Goal: Task Accomplishment & Management: Complete application form

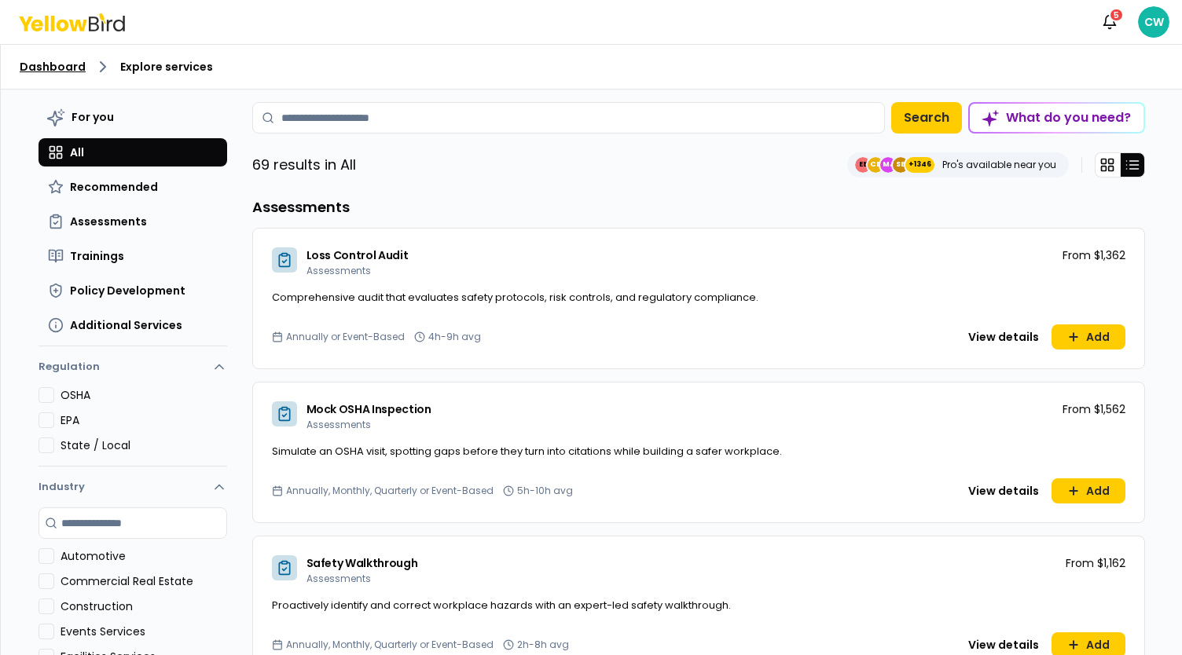
click at [67, 68] on link "Dashboard" at bounding box center [53, 67] width 66 height 16
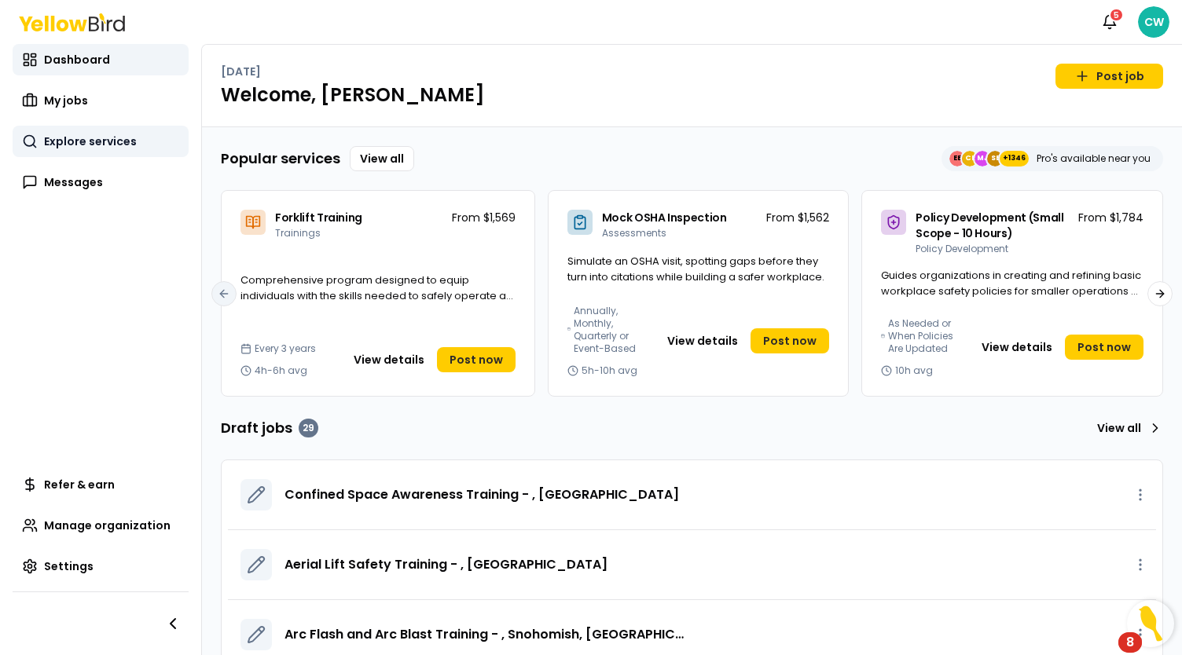
click at [92, 142] on span "Explore services" at bounding box center [90, 142] width 93 height 16
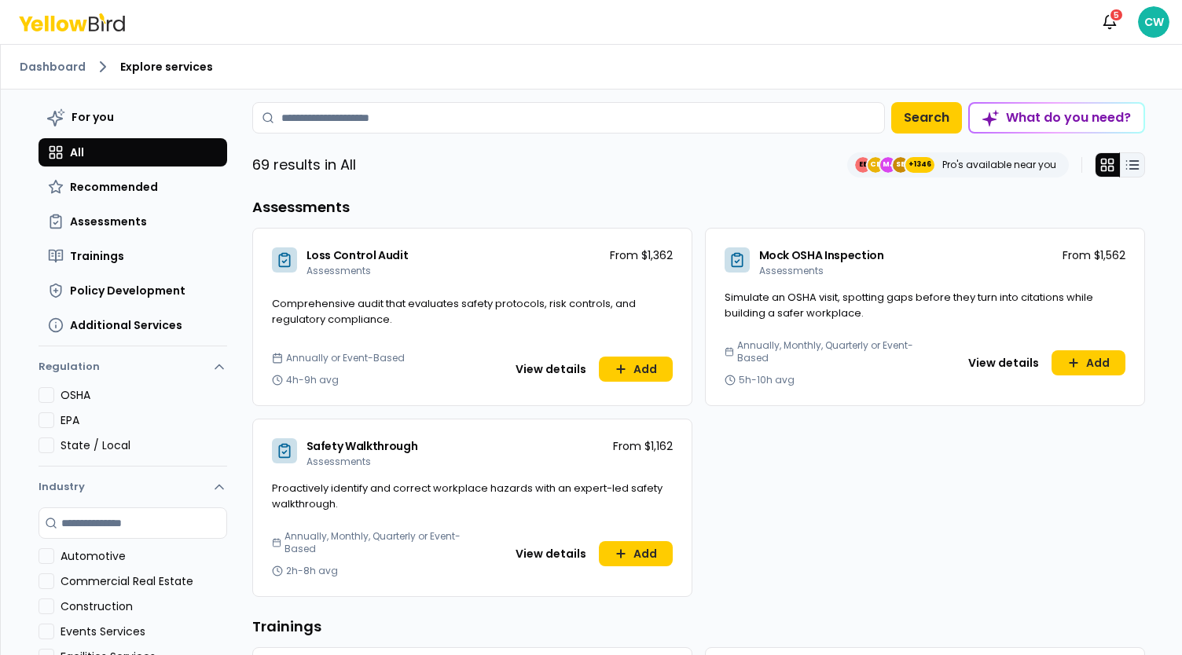
click at [1125, 167] on icon at bounding box center [1132, 165] width 16 height 16
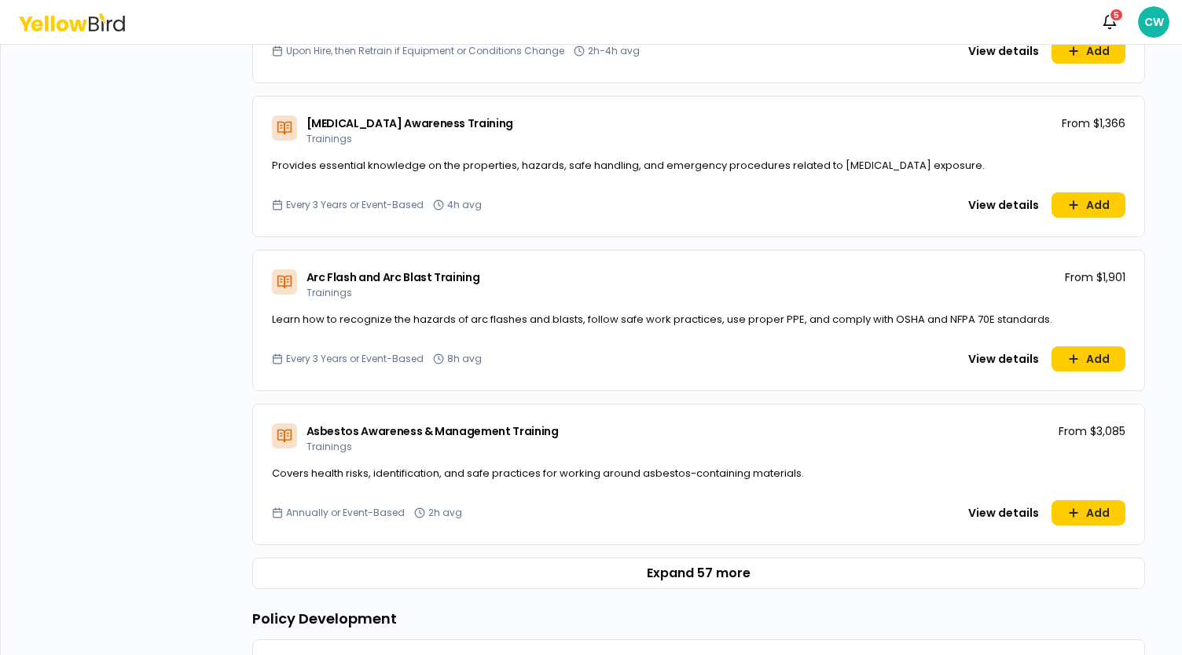
scroll to position [864, 0]
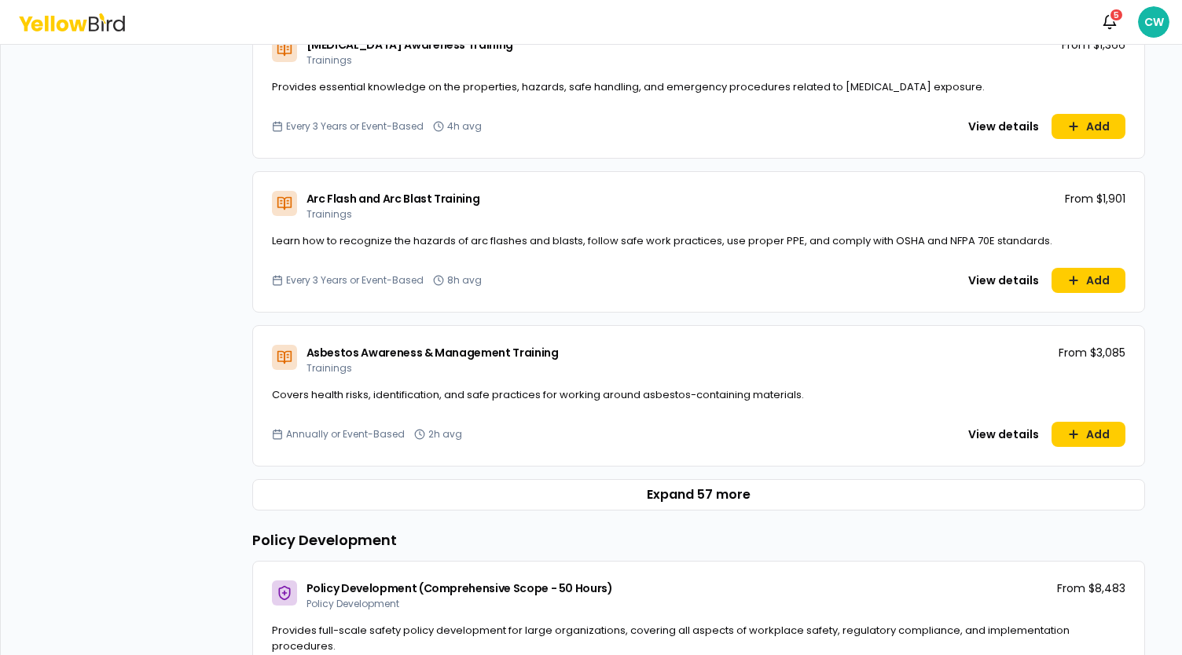
click at [690, 490] on button "Expand 57 more" at bounding box center [698, 494] width 893 height 31
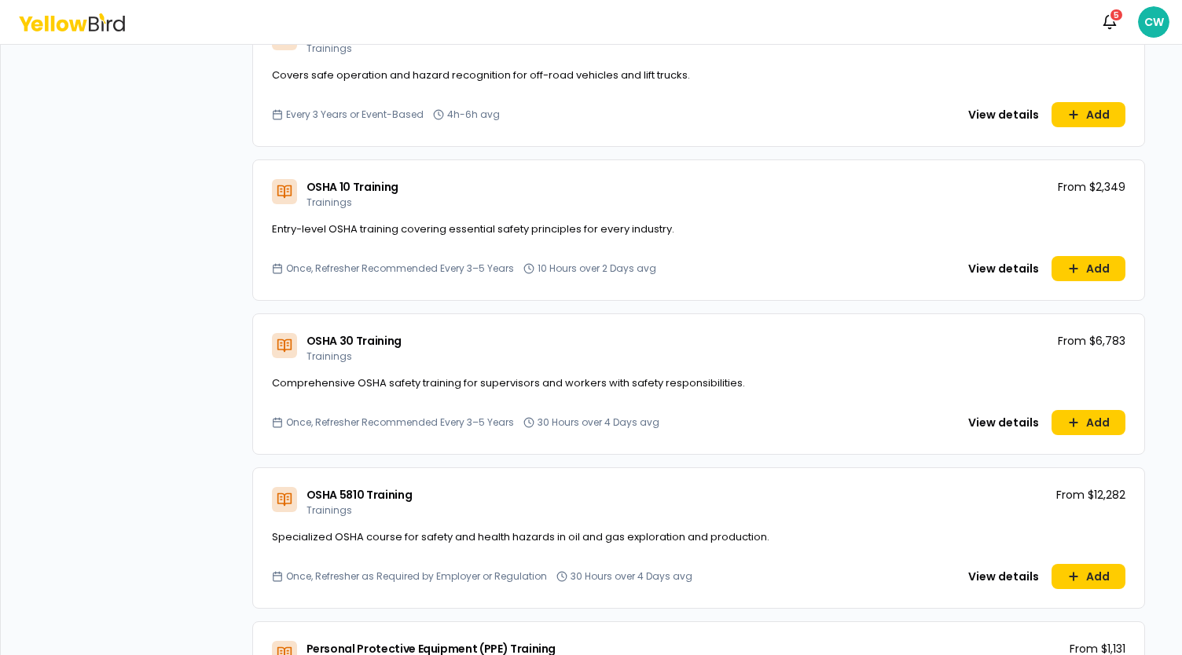
scroll to position [6915, 0]
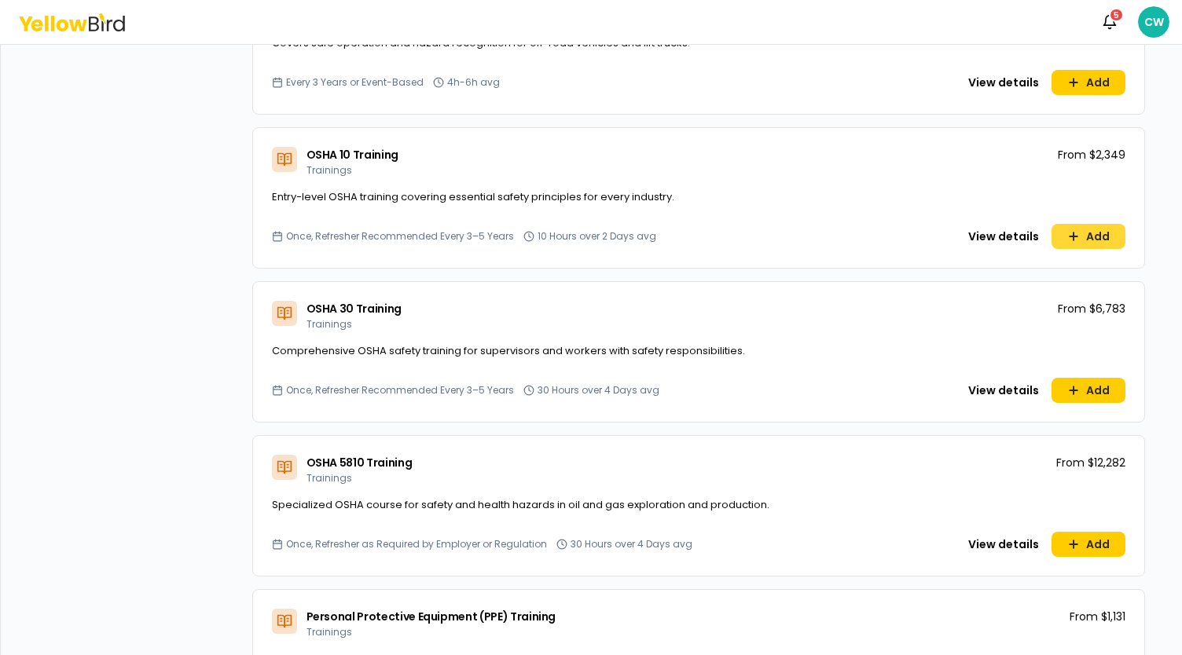
click at [1083, 235] on button "Add" at bounding box center [1088, 236] width 74 height 25
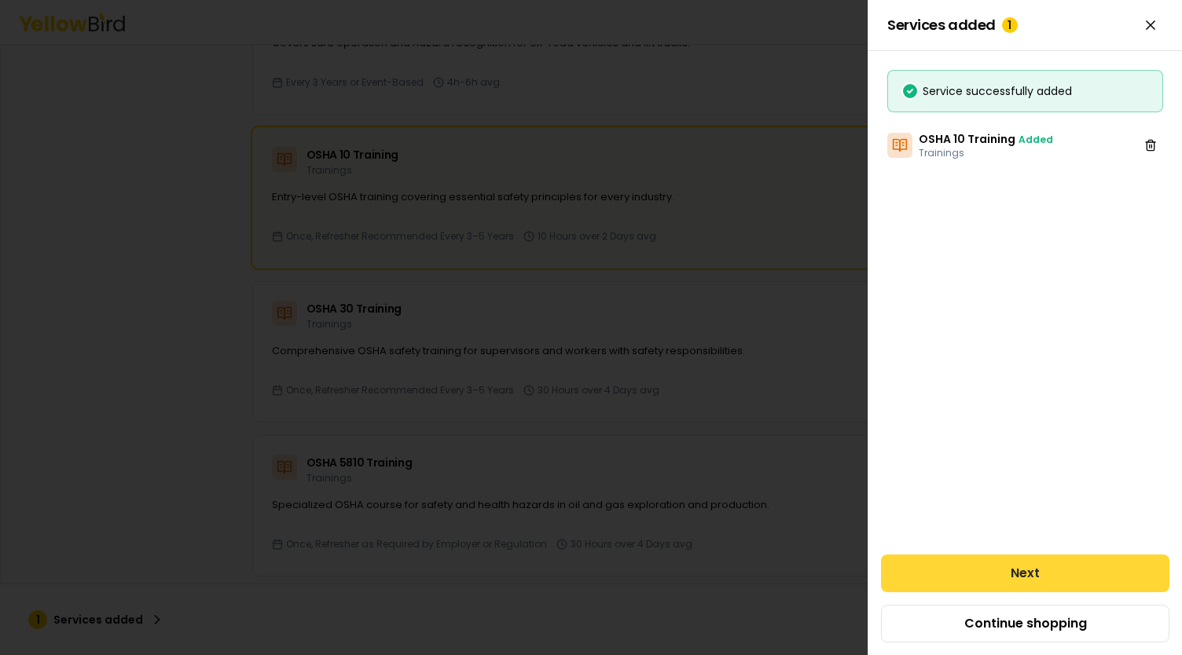
click at [1025, 571] on button "Next" at bounding box center [1025, 574] width 288 height 38
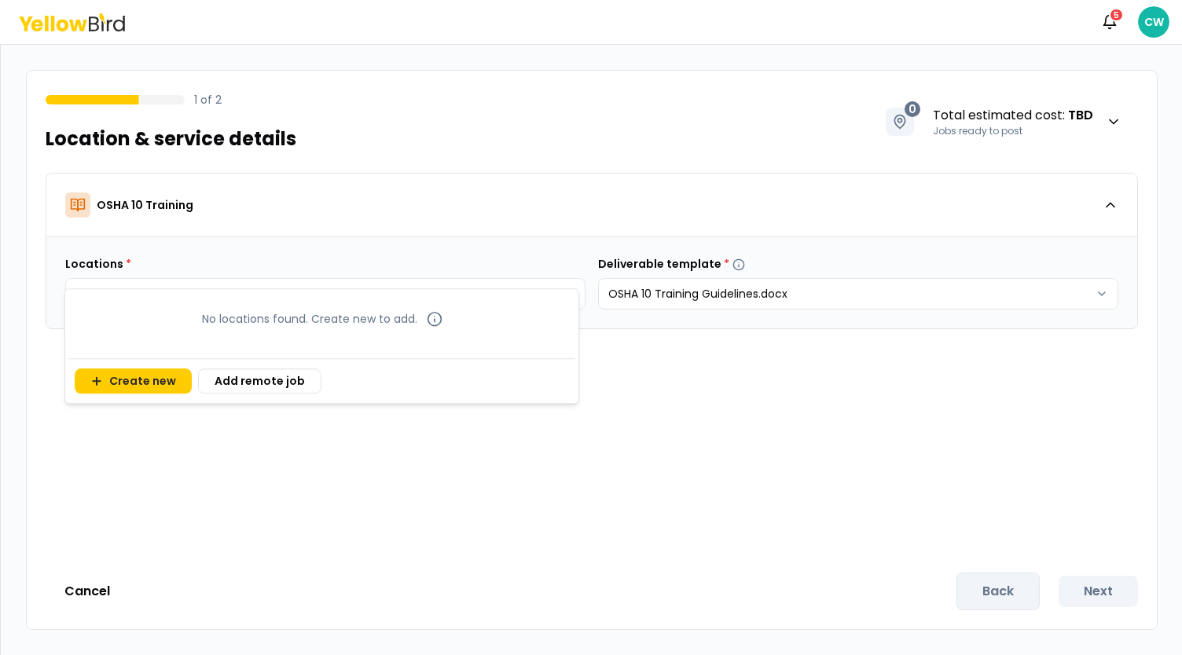
click at [447, 292] on body "Notifications 5 CW 1 of 2 Location & service details 0 Total estimated cost : T…" at bounding box center [591, 327] width 1182 height 655
click at [134, 384] on button "Create new" at bounding box center [133, 381] width 117 height 25
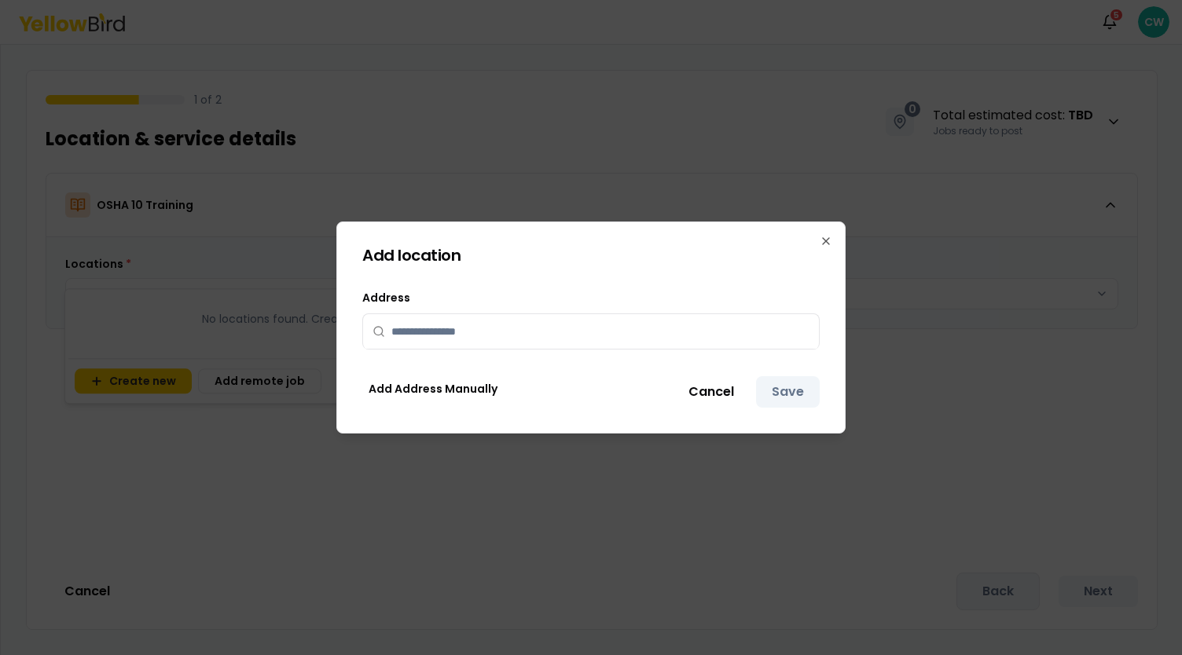
click at [454, 328] on input "text" at bounding box center [600, 331] width 418 height 35
type input "*"
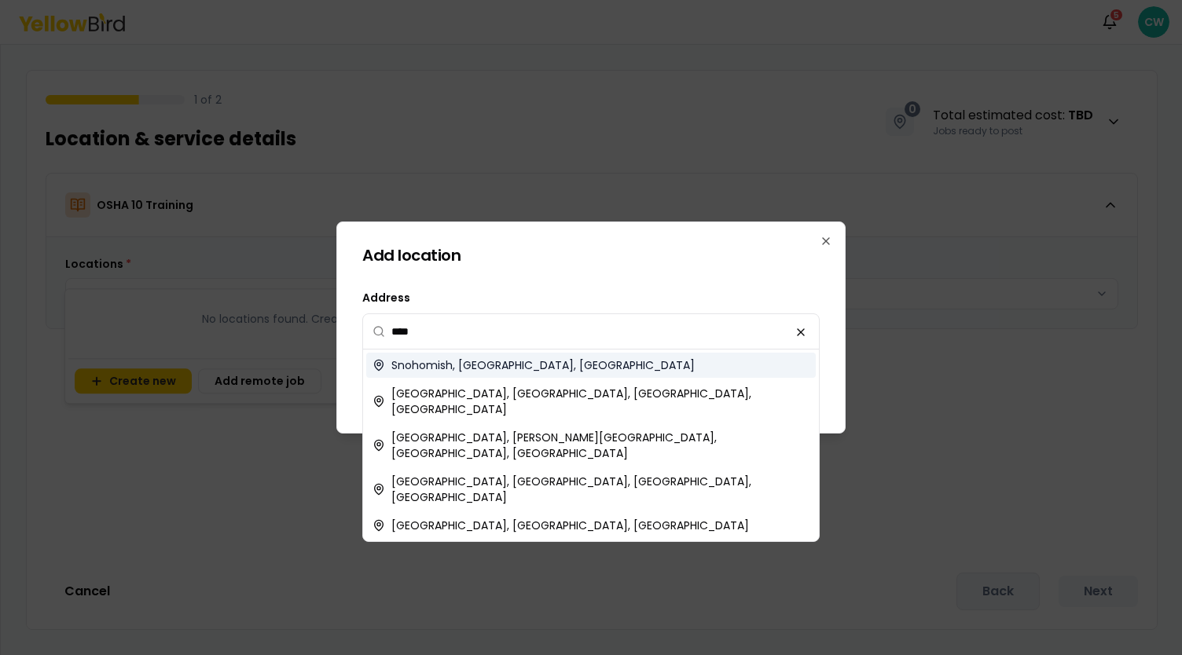
click at [479, 371] on span "Snohomish, WA, USA" at bounding box center [542, 366] width 303 height 16
type input "**********"
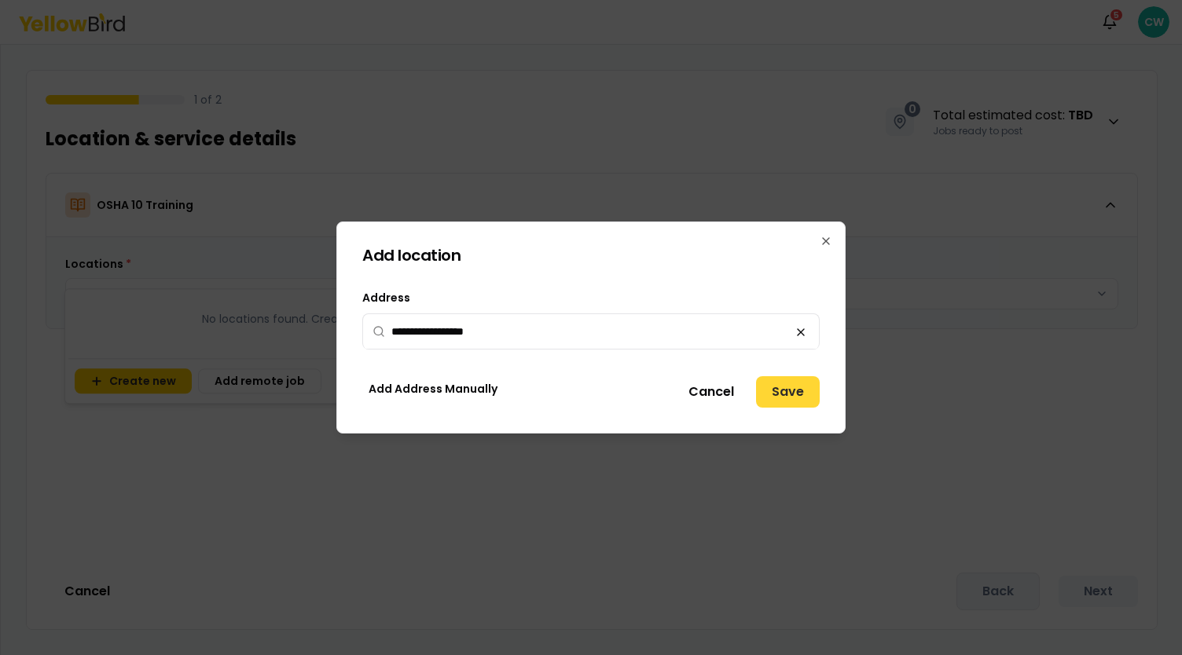
click at [781, 392] on button "Save" at bounding box center [788, 391] width 64 height 31
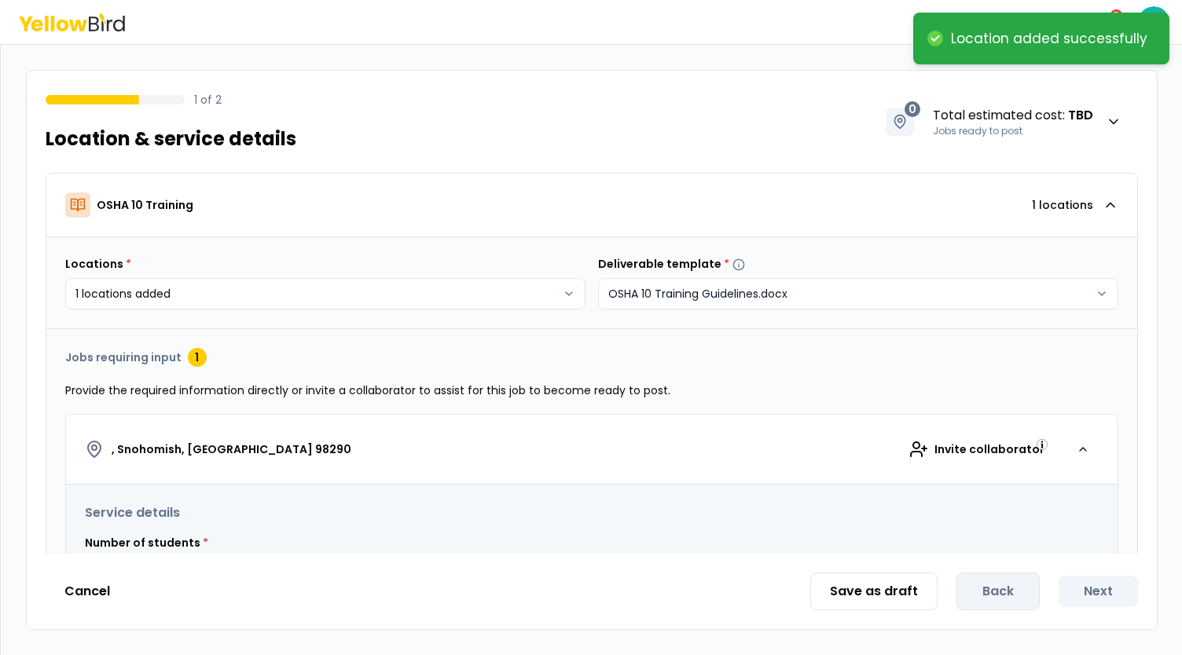
click at [759, 290] on html "**********" at bounding box center [591, 327] width 1182 height 655
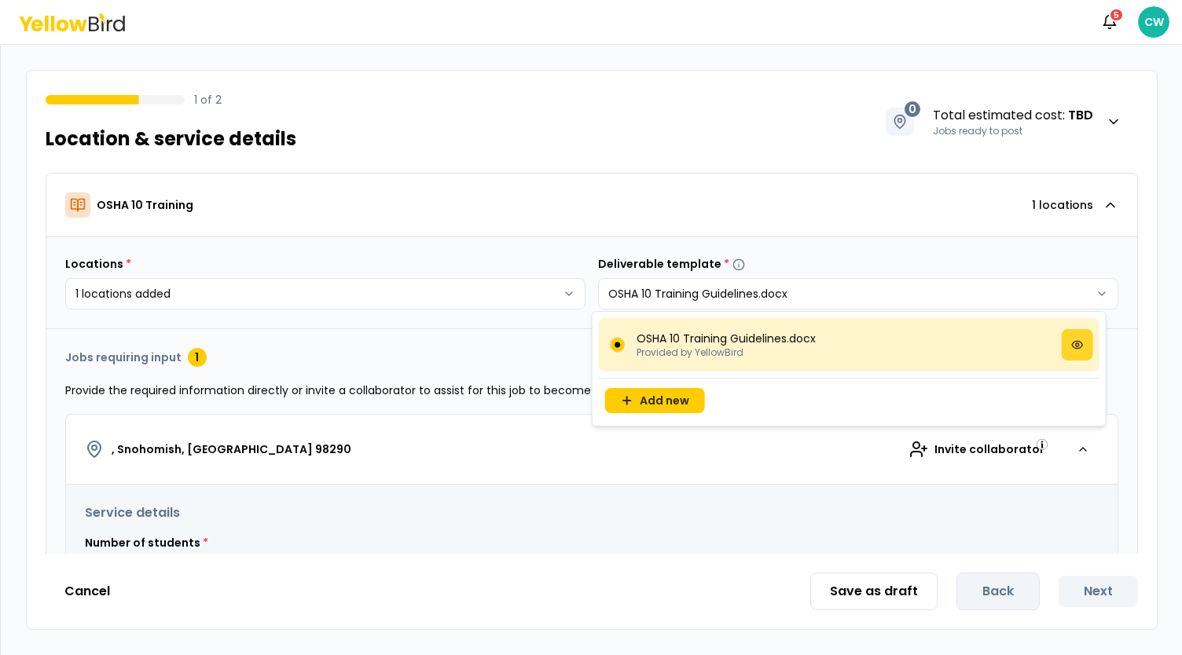
click at [1072, 341] on icon at bounding box center [1077, 345] width 13 height 13
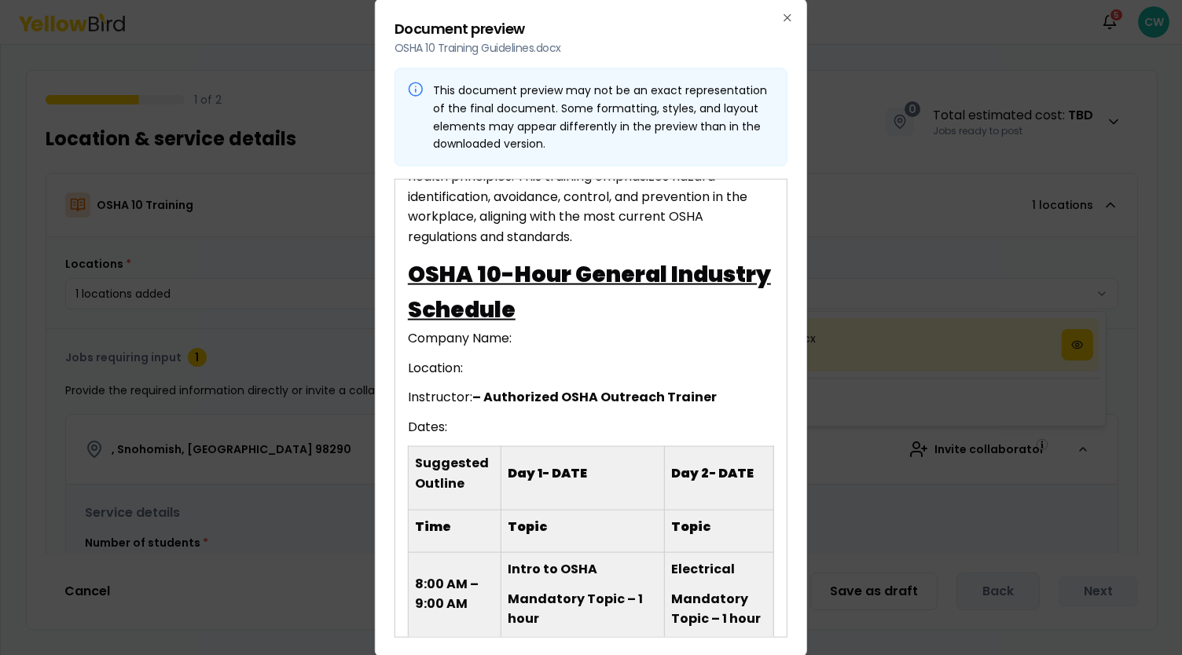
scroll to position [187, 0]
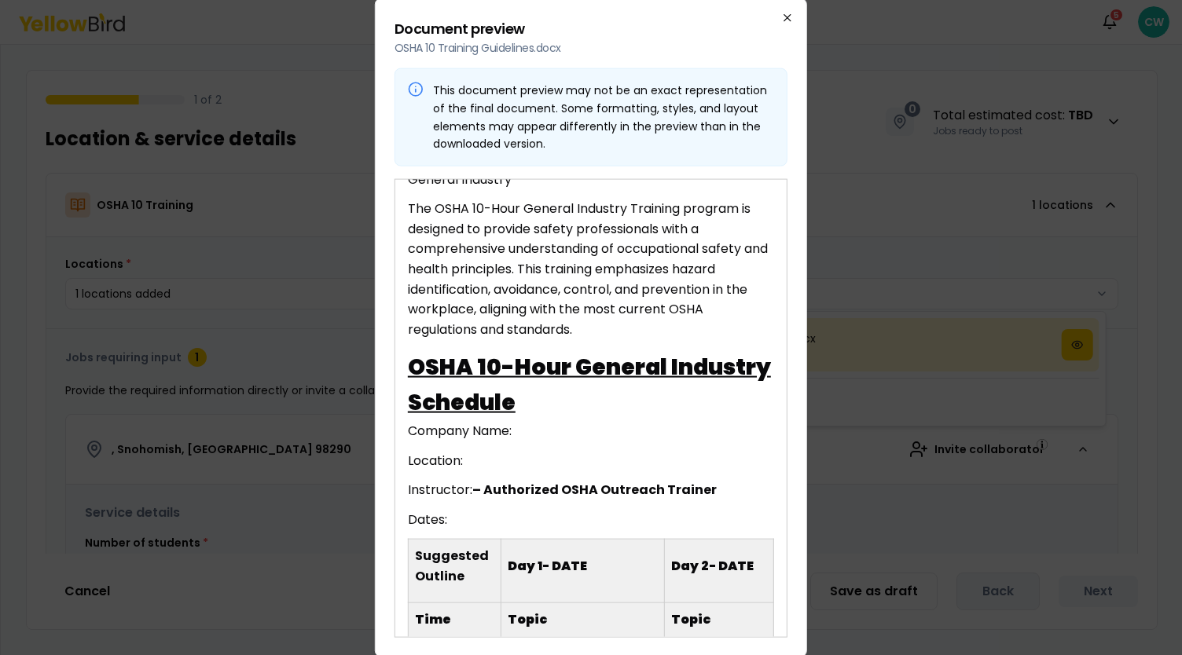
click at [786, 15] on icon "button" at bounding box center [787, 18] width 13 height 13
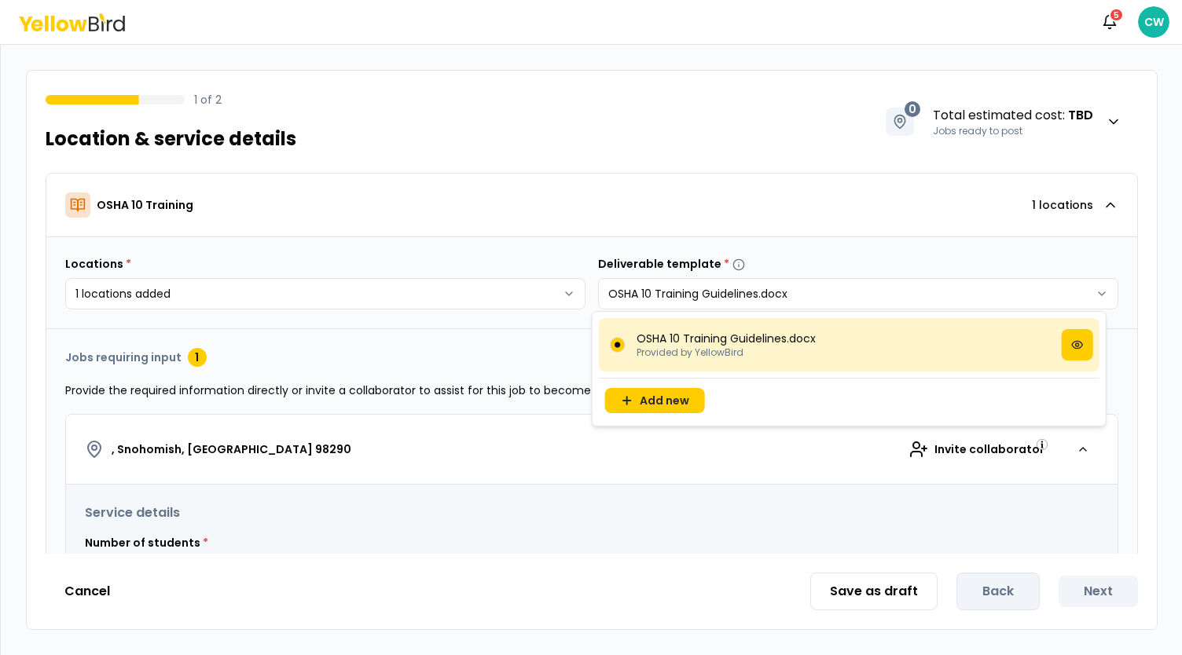
click at [534, 449] on html "**********" at bounding box center [591, 327] width 1182 height 655
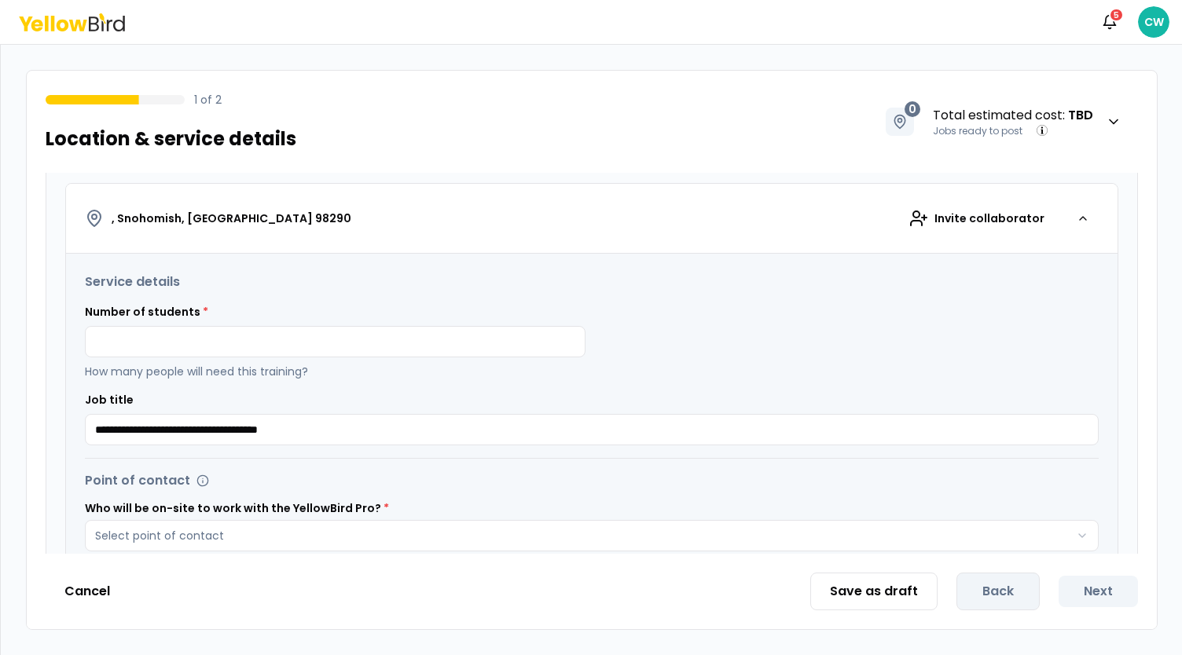
scroll to position [314, 0]
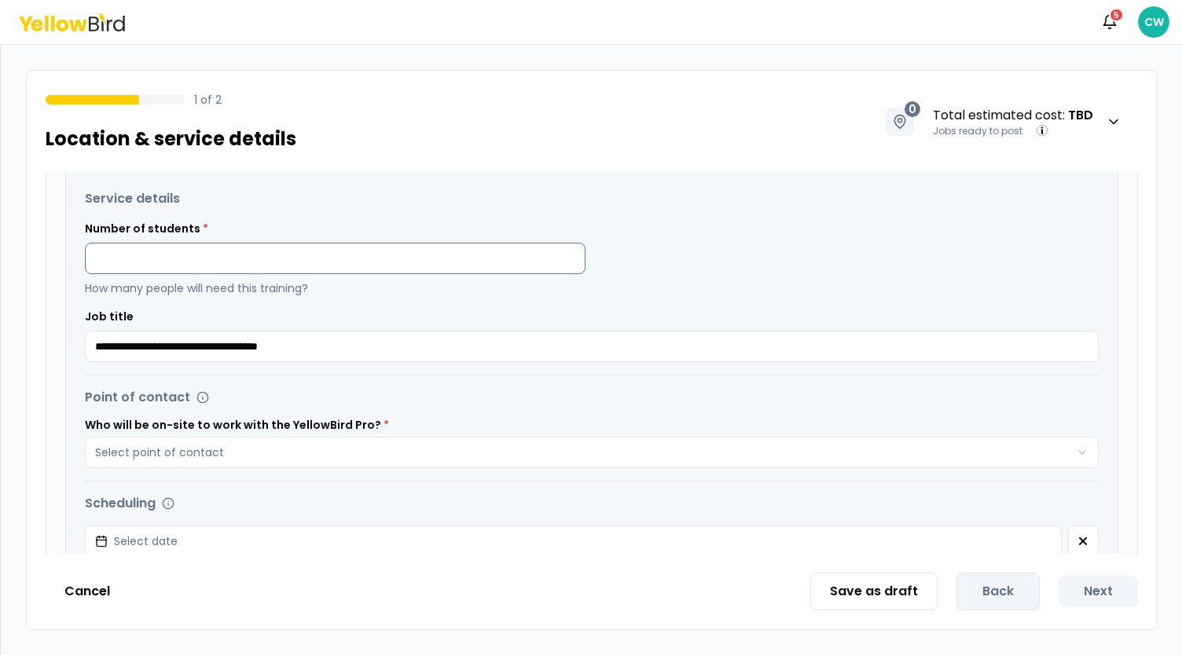
click at [292, 262] on input at bounding box center [335, 258] width 501 height 31
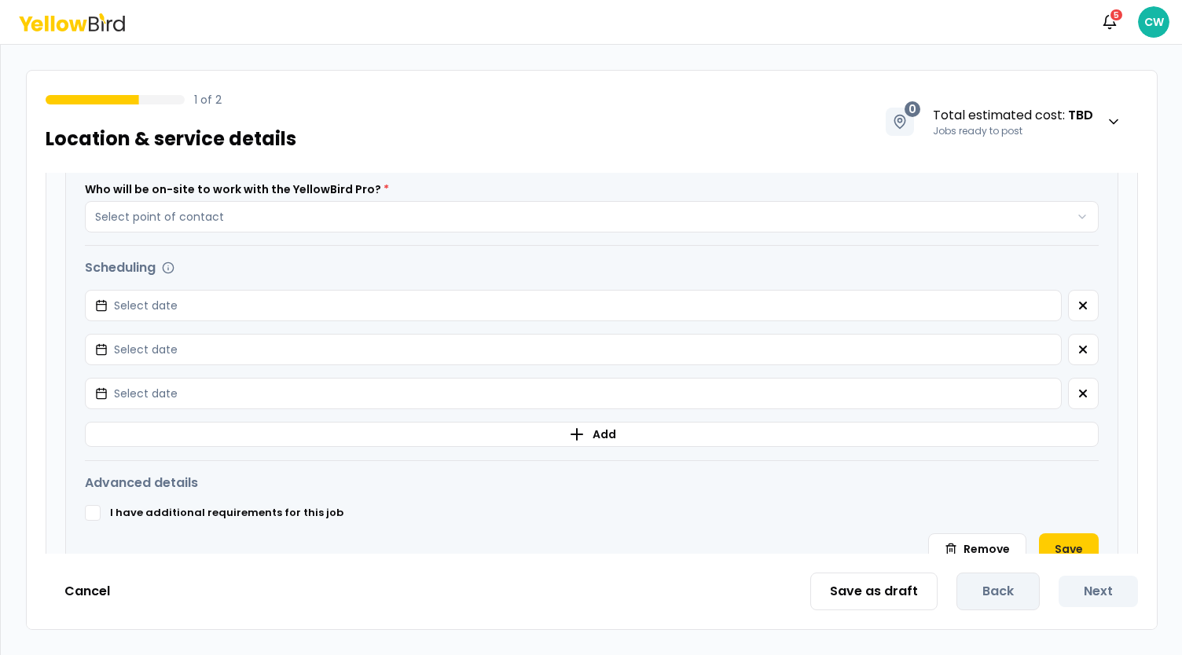
click at [458, 260] on div "Scheduling" at bounding box center [592, 268] width 1014 height 19
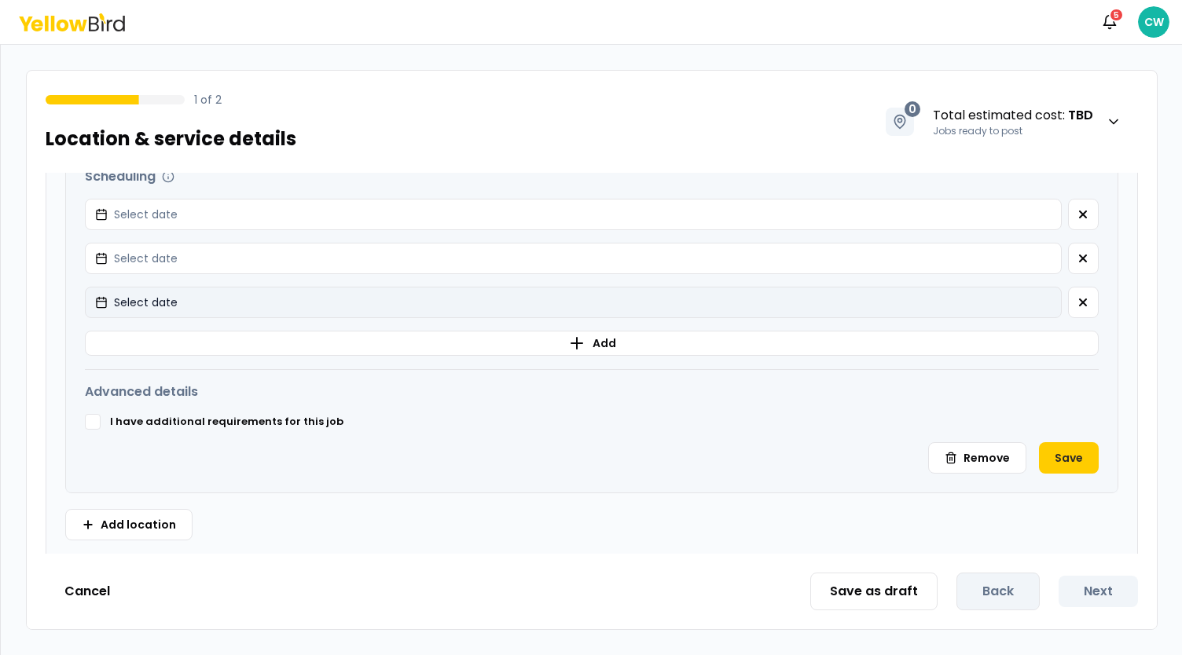
scroll to position [666, 0]
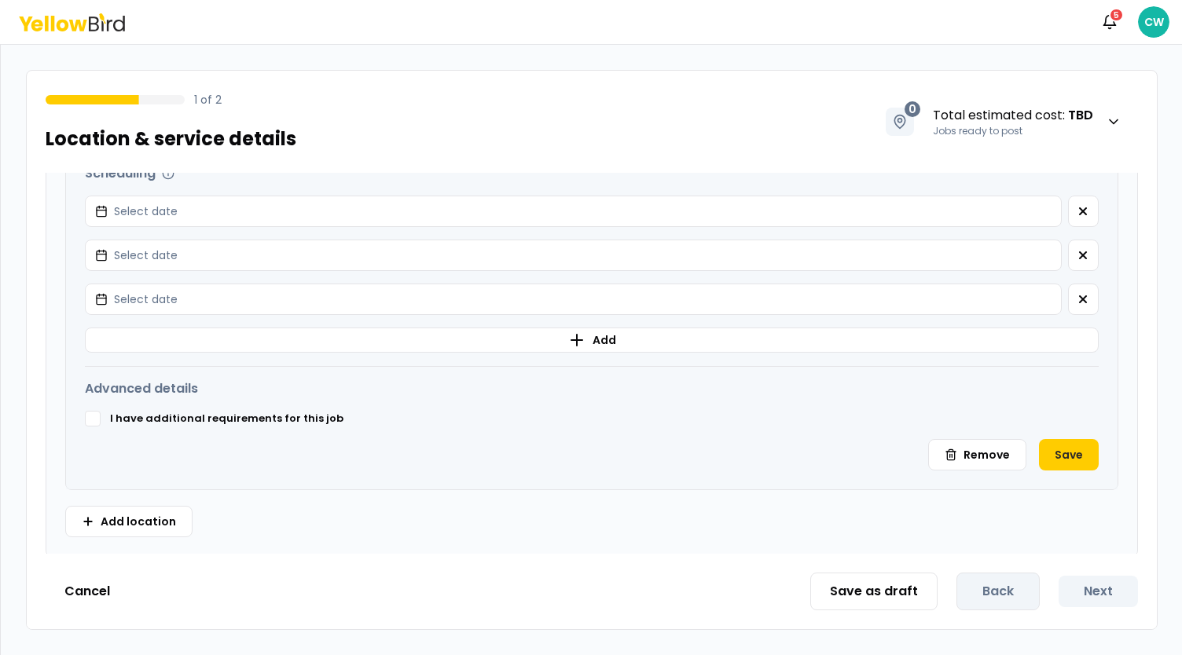
click at [94, 424] on div "**********" at bounding box center [591, 153] width 1051 height 671
click at [95, 424] on div "**********" at bounding box center [591, 153] width 1051 height 671
click at [86, 411] on button "I have additional requirements for this job" at bounding box center [93, 419] width 16 height 16
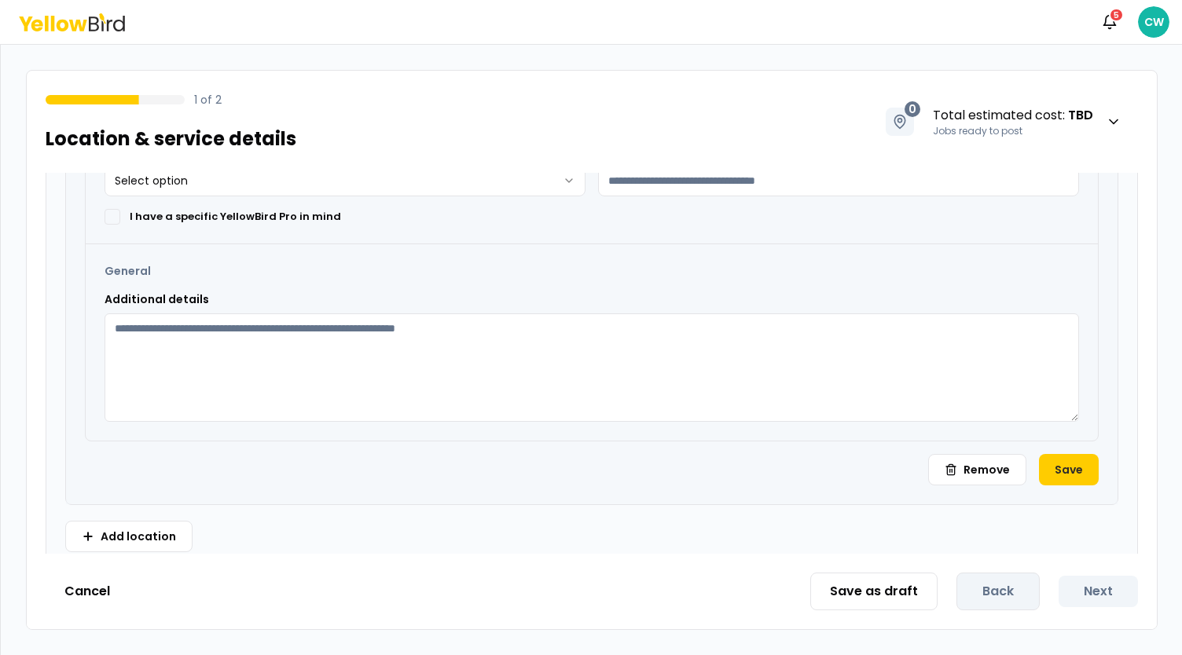
scroll to position [1091, 0]
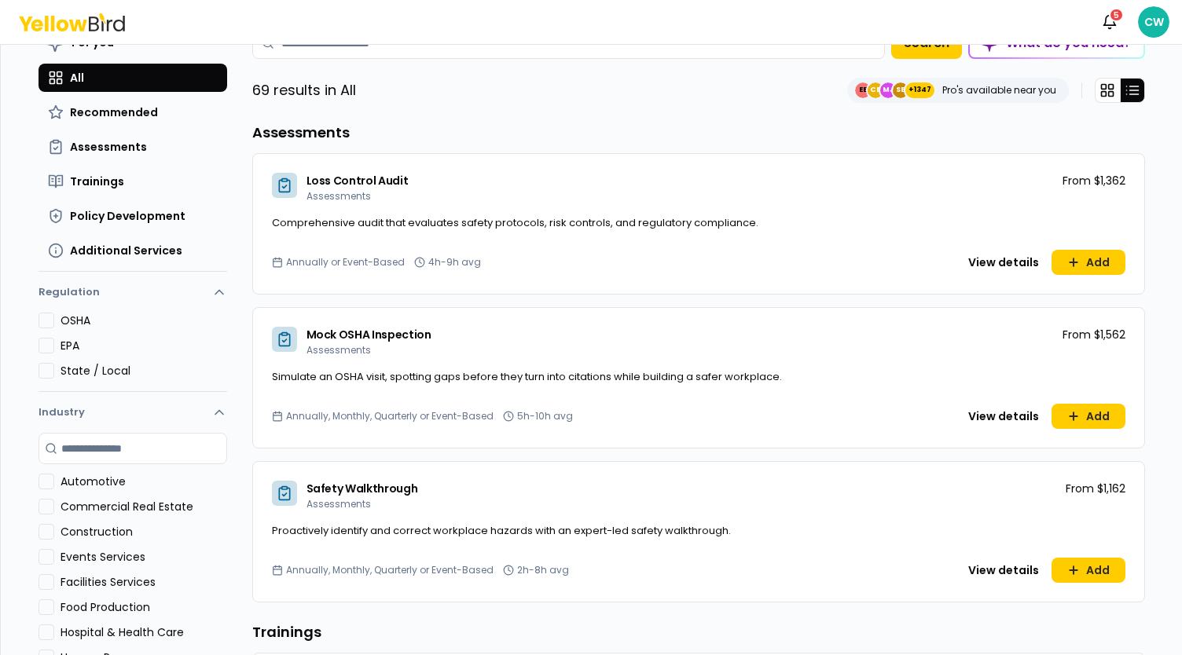
scroll to position [2, 0]
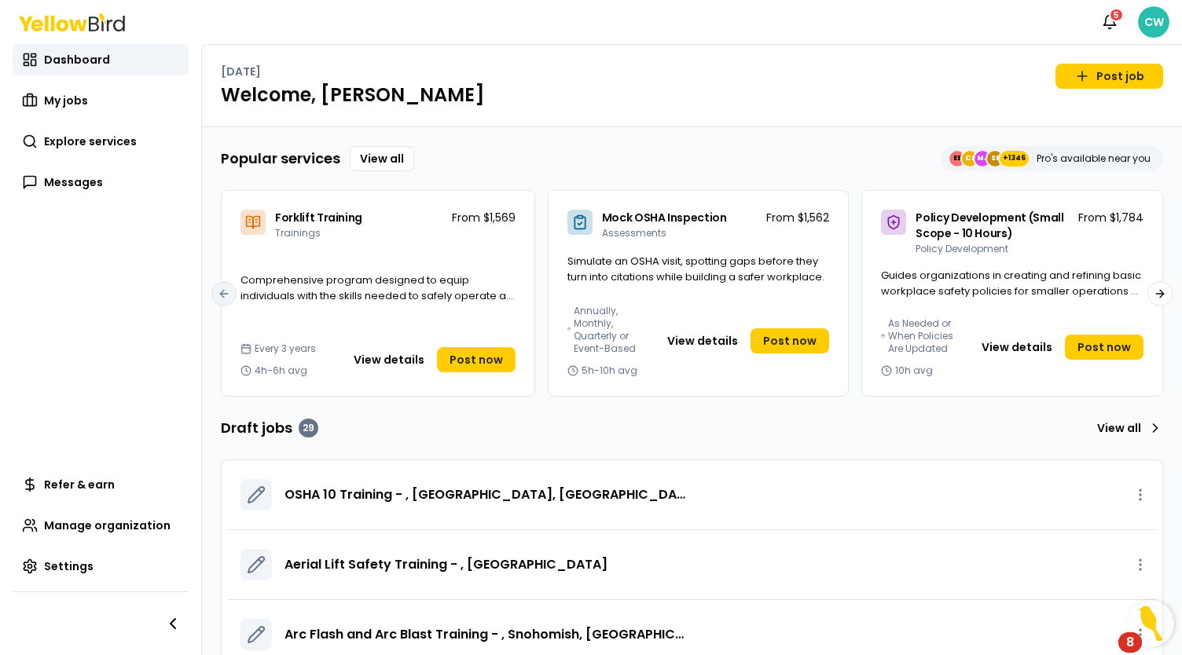
click at [1146, 22] on html "Notifications 5 CW Dashboard My jobs Explore services Messages Refer & earn Man…" at bounding box center [591, 327] width 1182 height 655
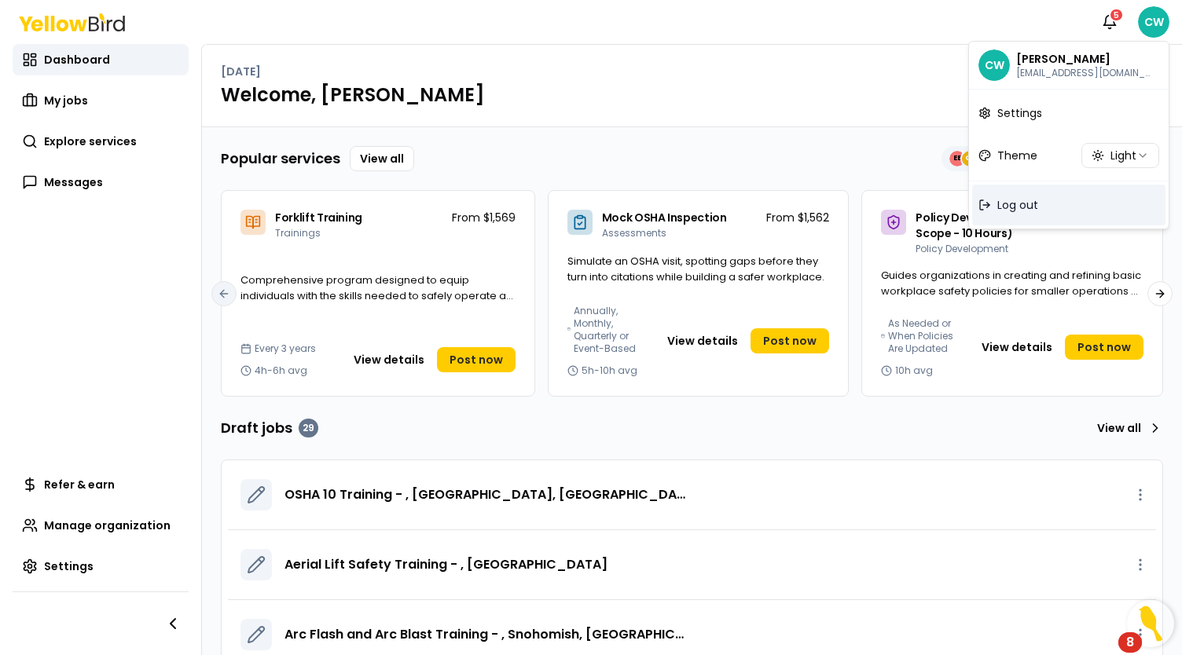
click at [1011, 207] on span "Log out" at bounding box center [1017, 205] width 41 height 16
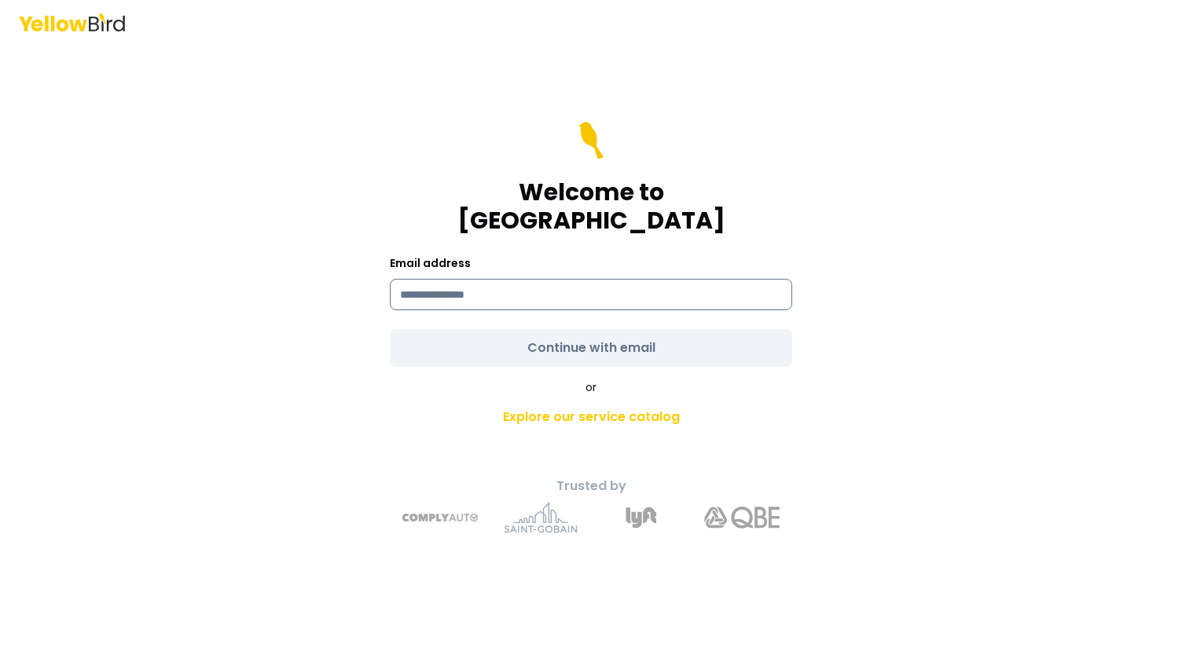
click at [472, 284] on input at bounding box center [591, 294] width 402 height 31
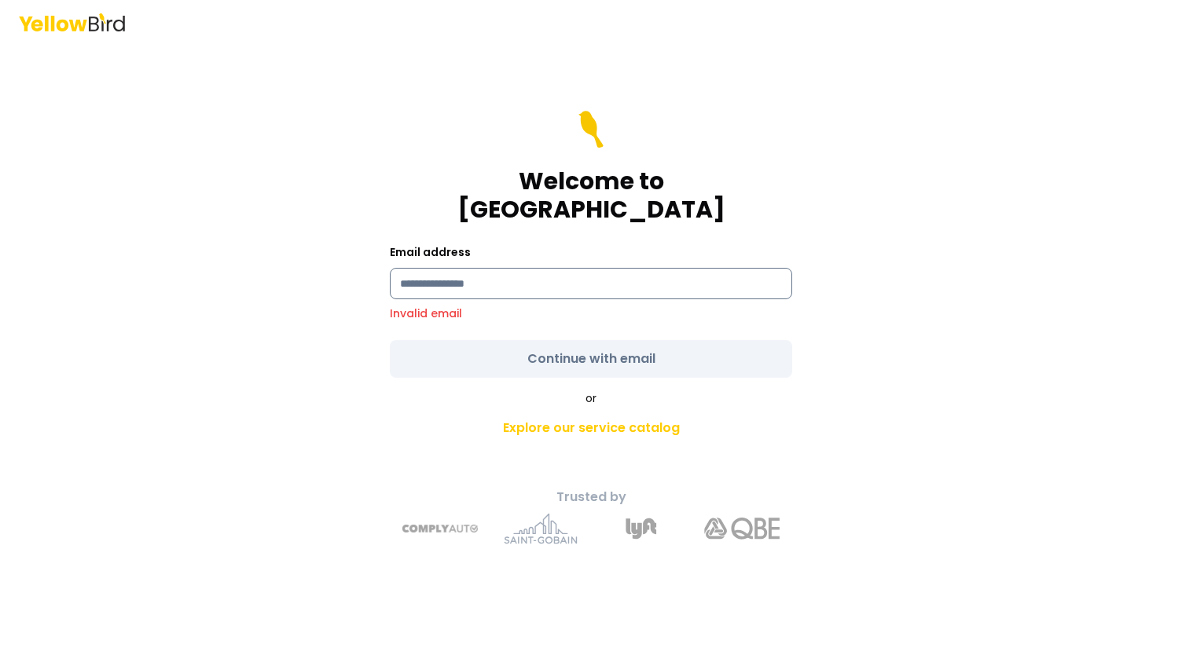
type input "**********"
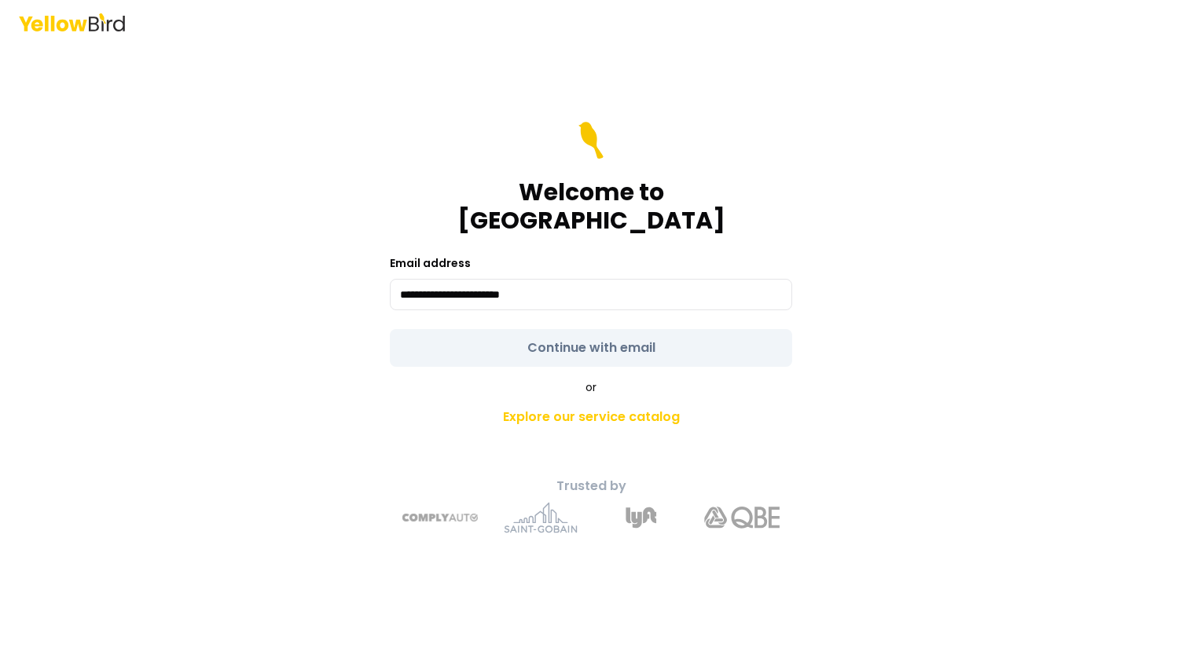
click at [594, 331] on form "**********" at bounding box center [591, 244] width 402 height 245
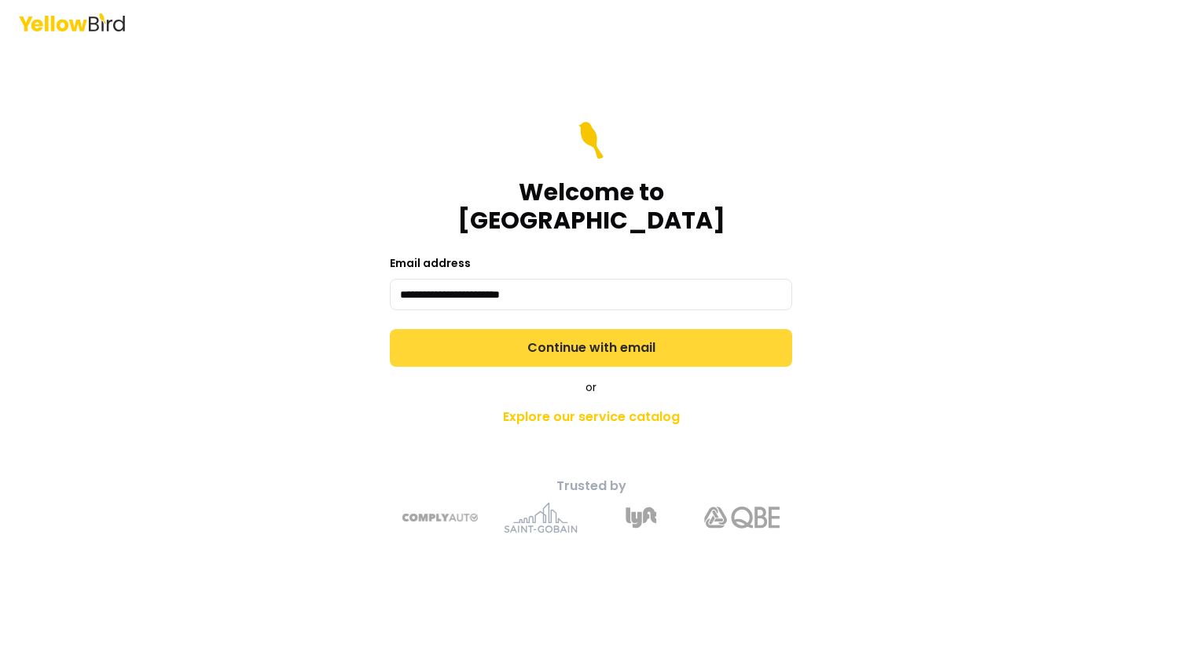
click at [575, 343] on button "Continue with email" at bounding box center [591, 348] width 402 height 38
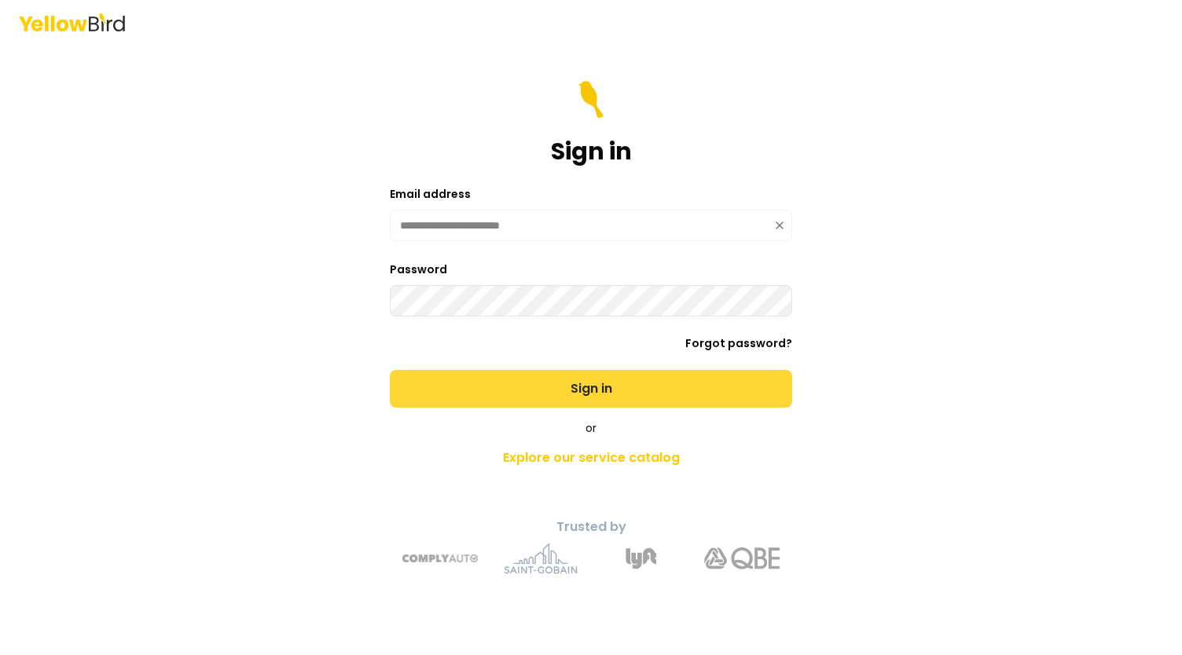
click at [548, 377] on button "Sign in" at bounding box center [591, 389] width 402 height 38
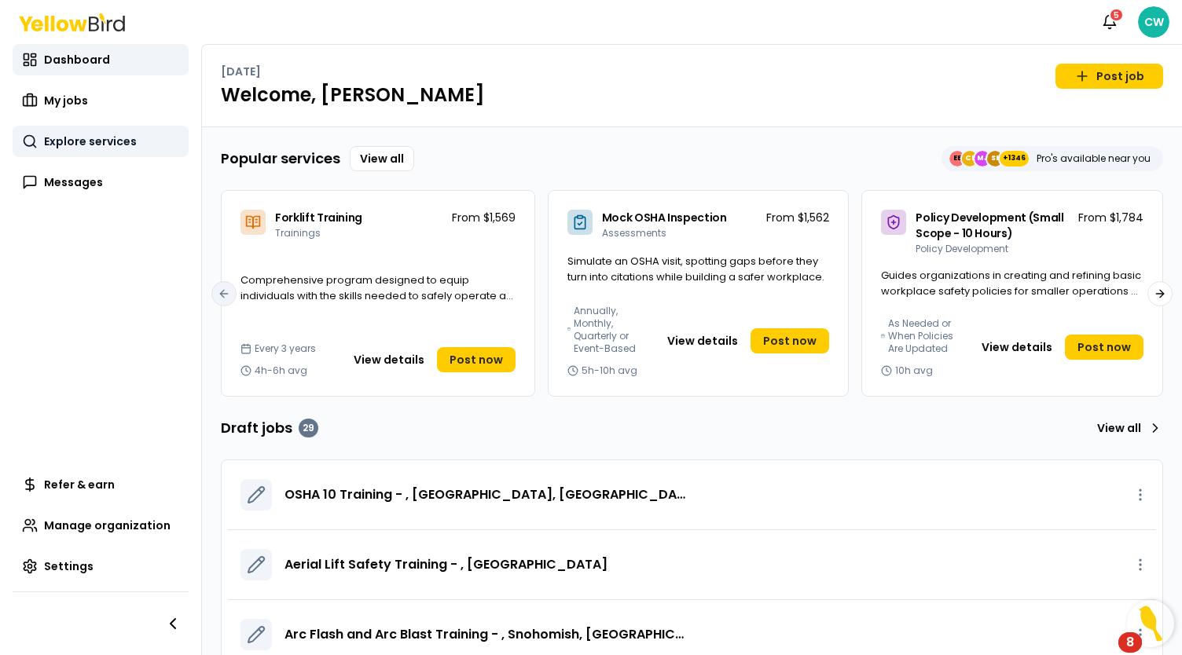
click at [126, 138] on span "Explore services" at bounding box center [90, 142] width 93 height 16
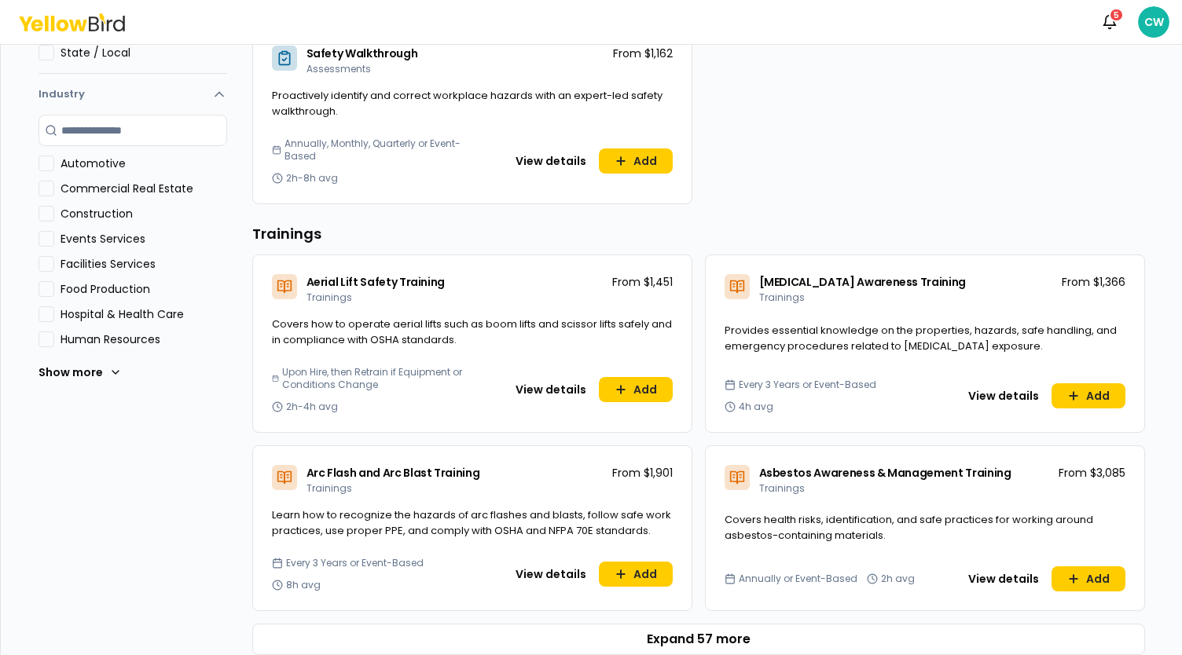
scroll to position [550, 0]
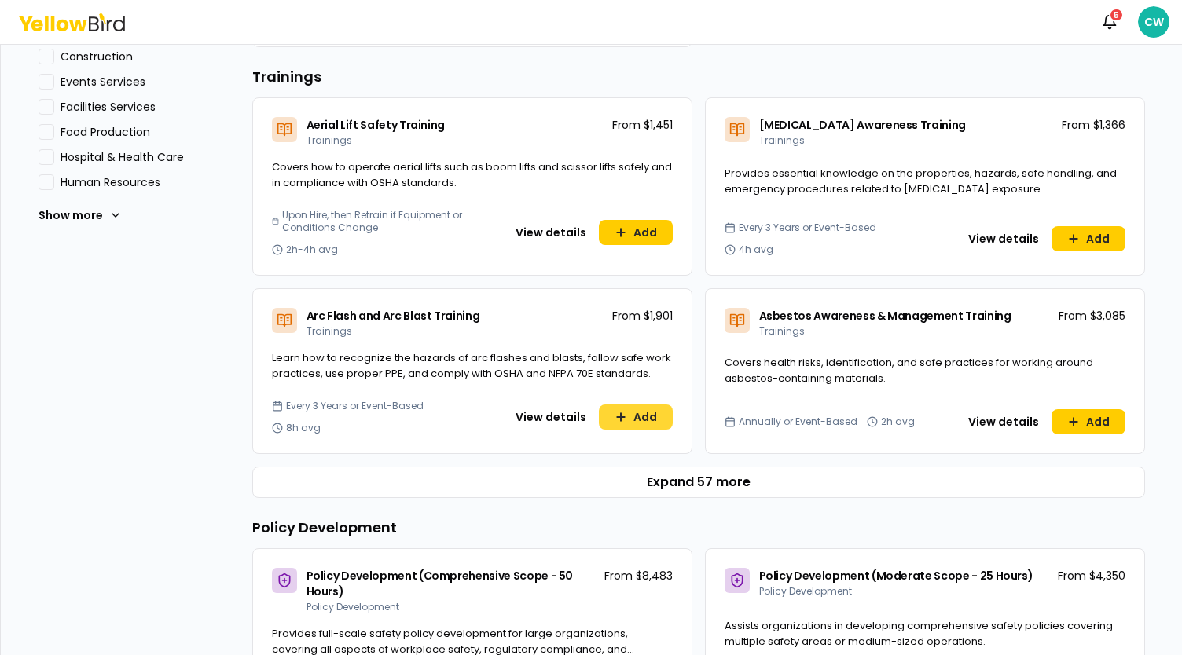
click at [635, 420] on button "Add" at bounding box center [636, 417] width 74 height 25
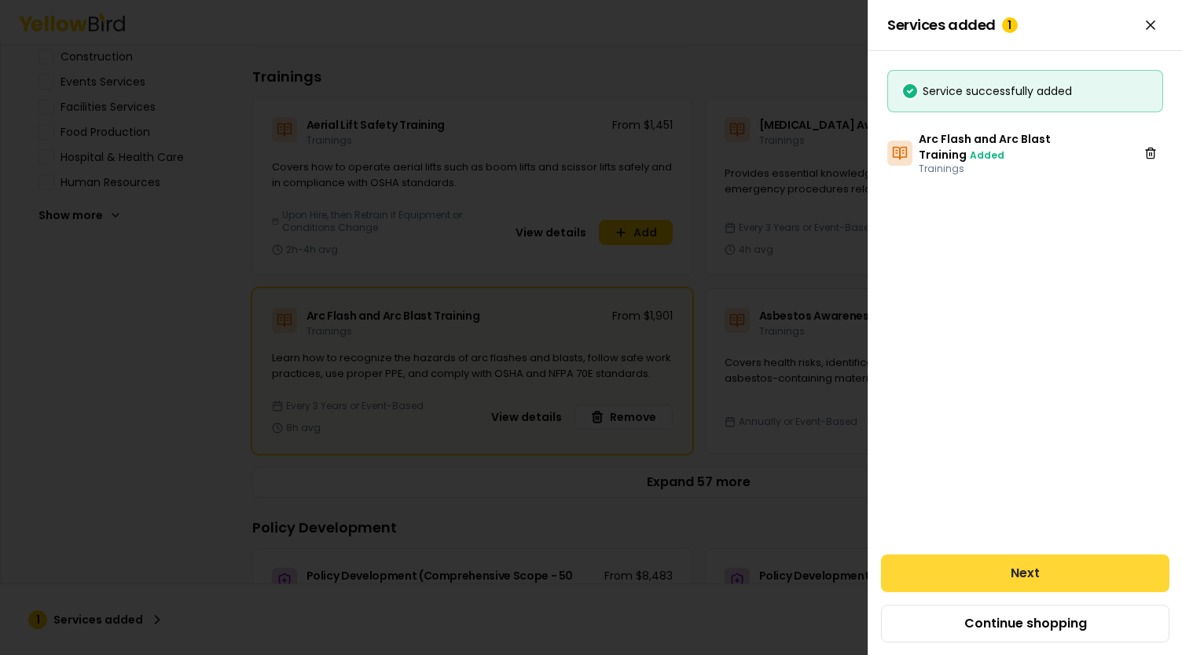
click at [1004, 575] on button "Next" at bounding box center [1025, 574] width 288 height 38
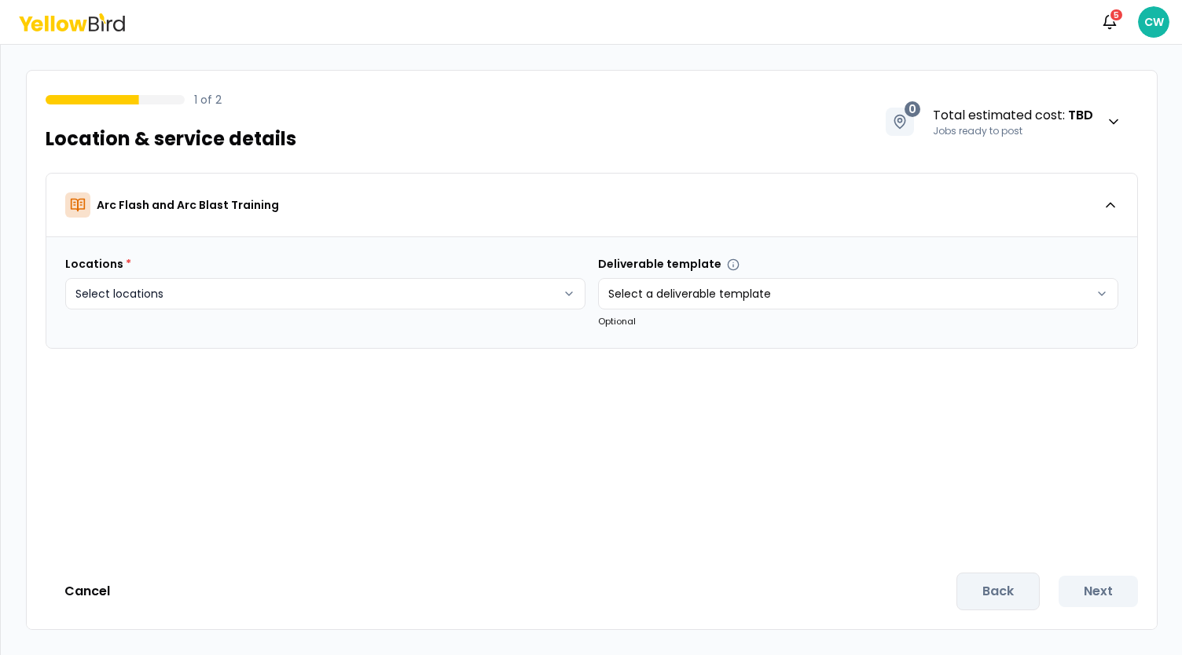
click at [176, 300] on html "Notifications 5 CW 1 of 2 Location & service details 0 Total estimated cost : T…" at bounding box center [591, 327] width 1182 height 655
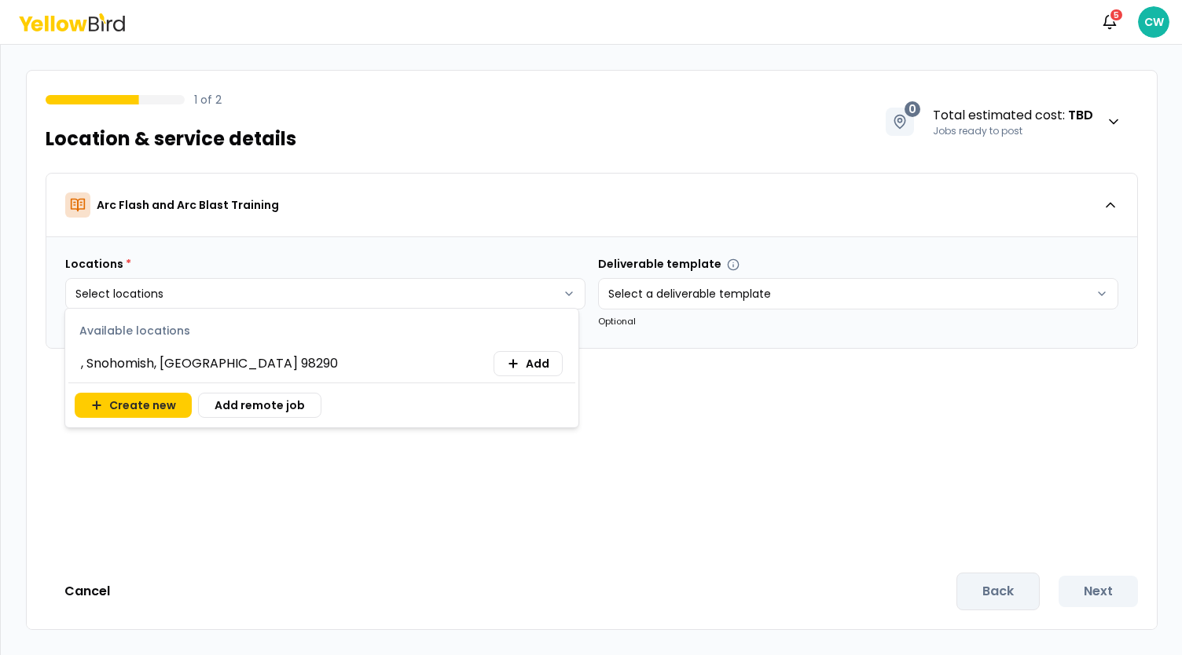
click at [157, 373] on div ", Snohomish, WA 98290 Add" at bounding box center [322, 363] width 482 height 25
click at [164, 361] on span ", Snohomish, WA 98290" at bounding box center [209, 363] width 257 height 19
click at [149, 402] on button "Create new" at bounding box center [133, 405] width 117 height 25
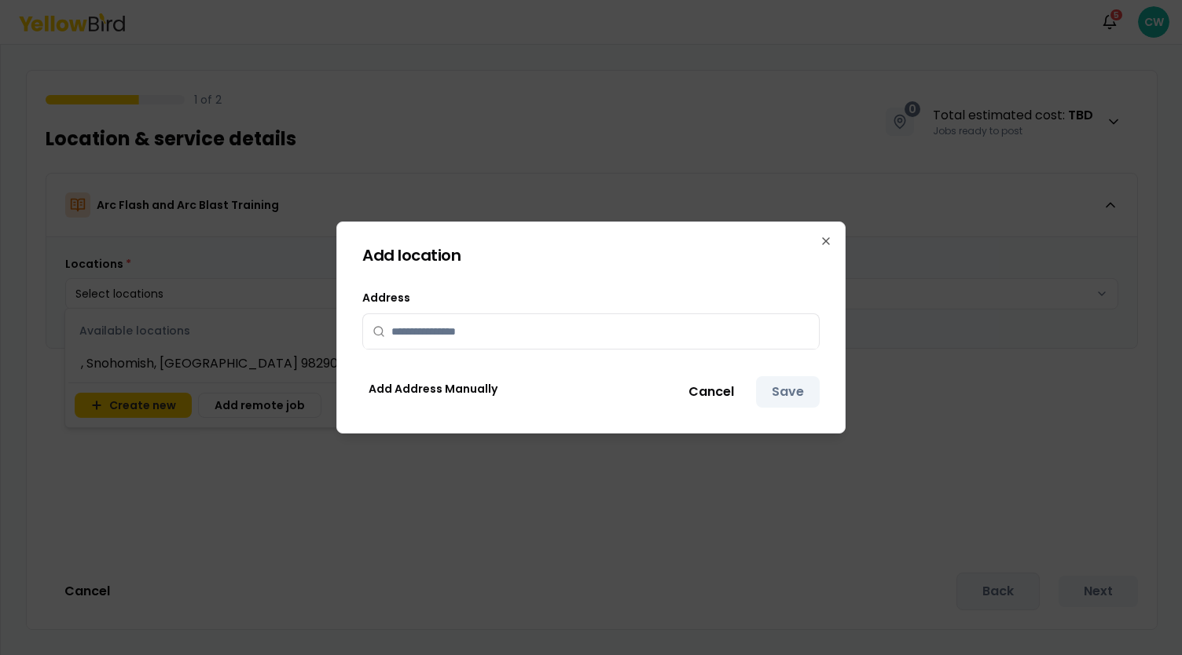
click at [464, 332] on input "text" at bounding box center [600, 331] width 418 height 35
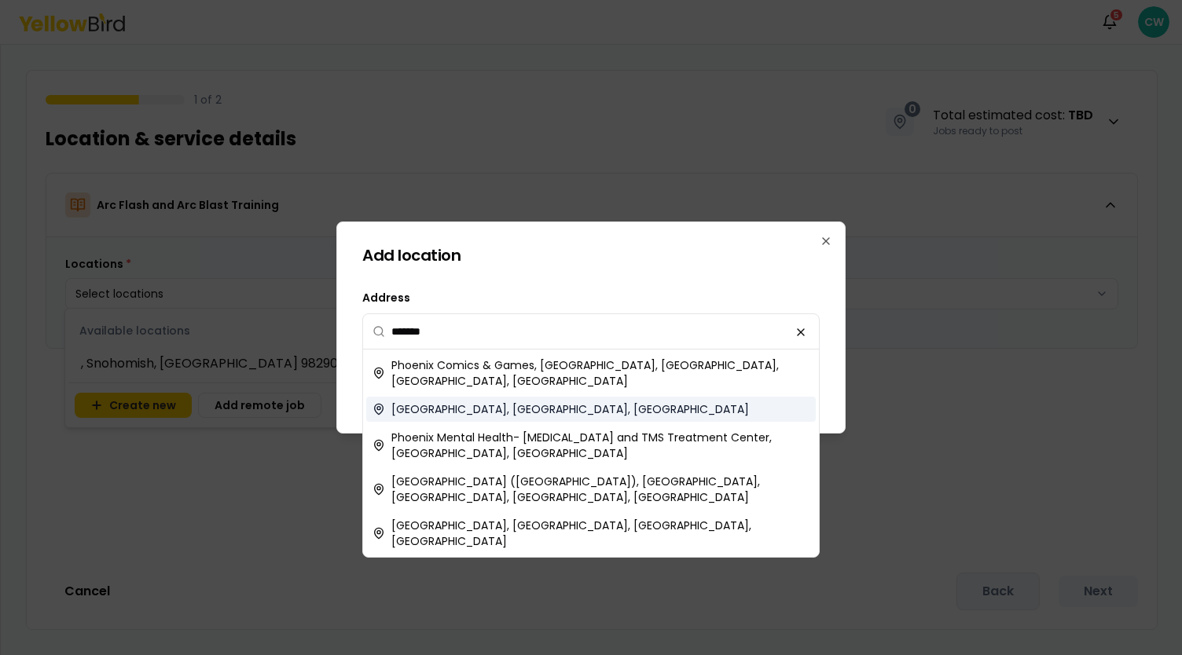
click at [449, 402] on span "Phoenix, AZ, USA" at bounding box center [570, 410] width 358 height 16
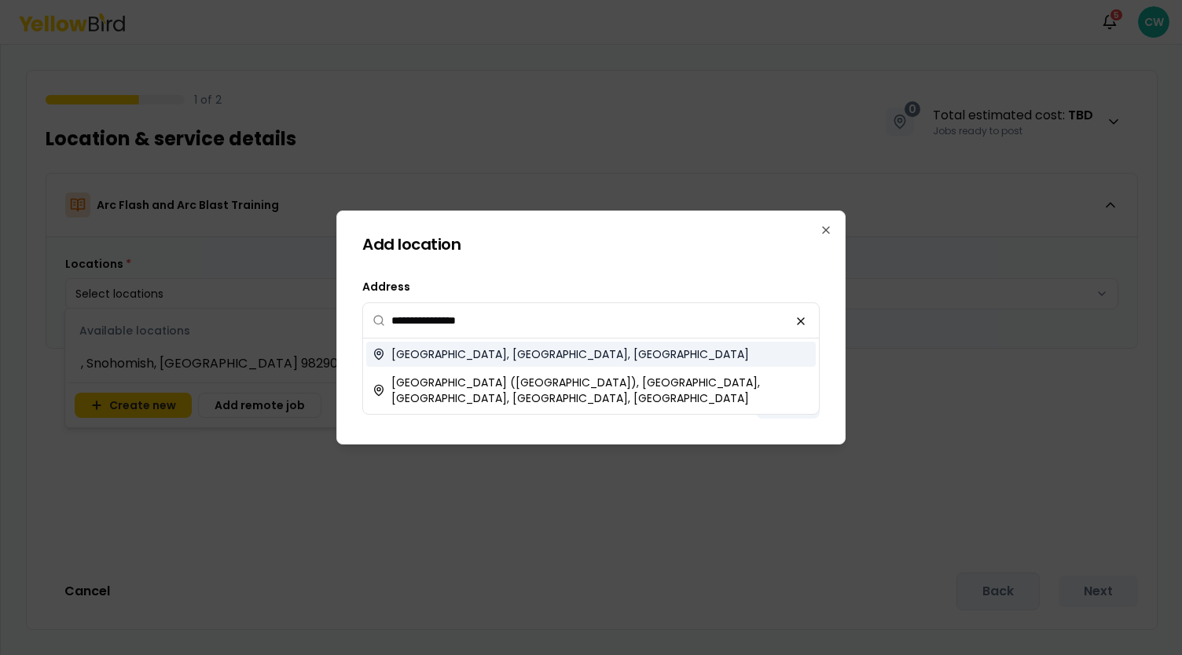
click at [433, 381] on span "Phoenix Sky Harbor International Airport (PHX), Sky Harbor Boulevard, Phoenix, …" at bounding box center [600, 390] width 418 height 31
type input "**********"
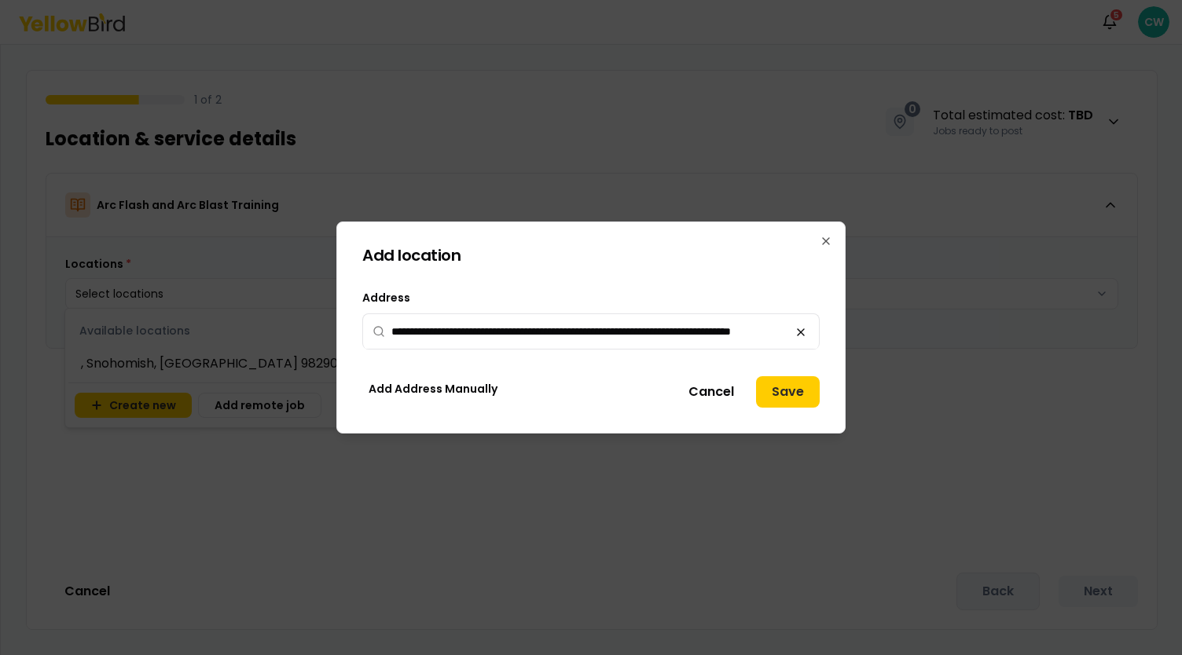
click at [780, 391] on button "Save" at bounding box center [788, 391] width 64 height 31
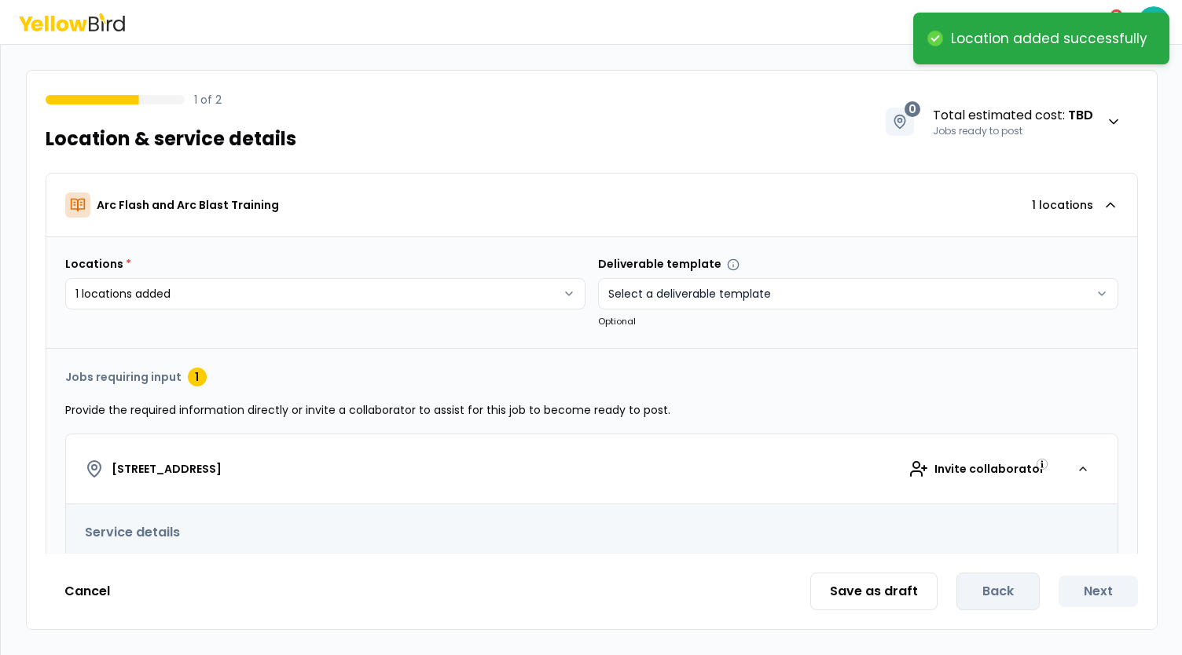
click at [684, 295] on html "**********" at bounding box center [591, 327] width 1182 height 655
click at [424, 492] on html "**********" at bounding box center [591, 327] width 1182 height 655
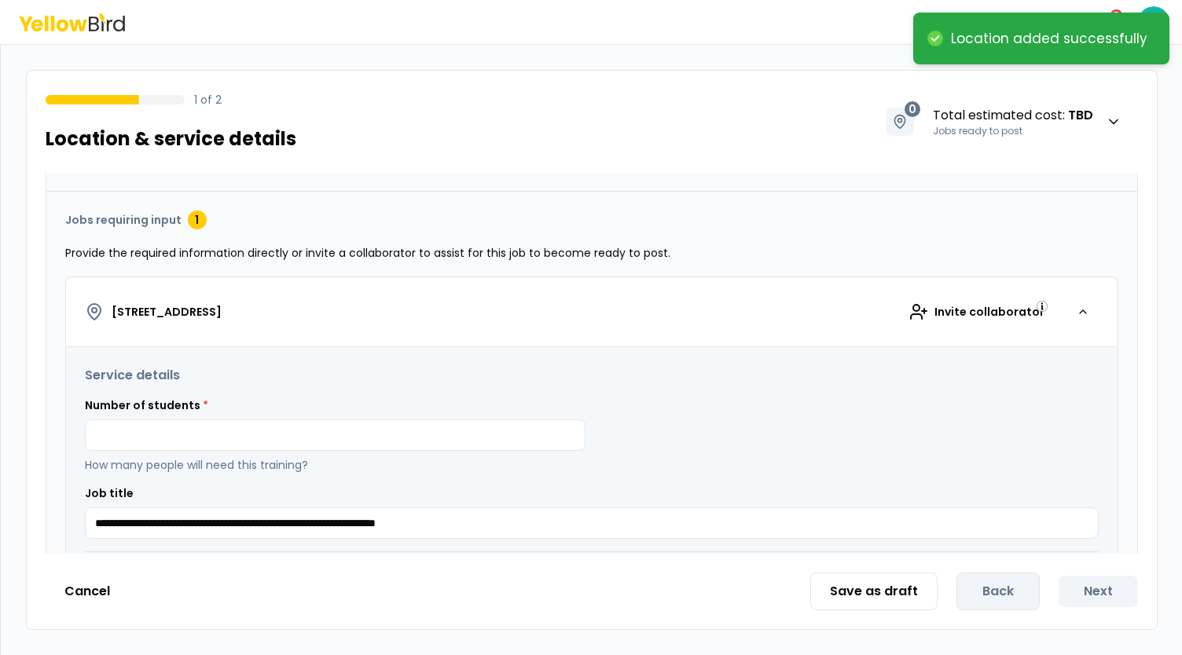
scroll to position [236, 0]
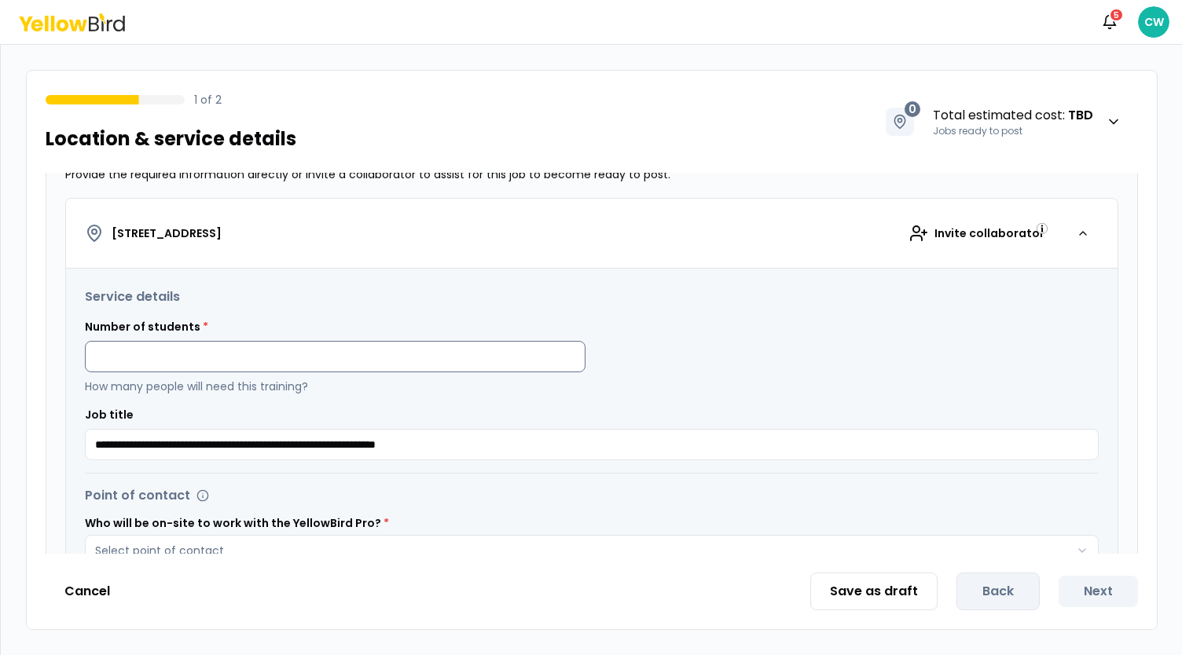
click at [202, 345] on input at bounding box center [335, 356] width 501 height 31
type input "**"
click at [660, 389] on div "Number of students * ** How many people will need this training?" at bounding box center [592, 356] width 1014 height 75
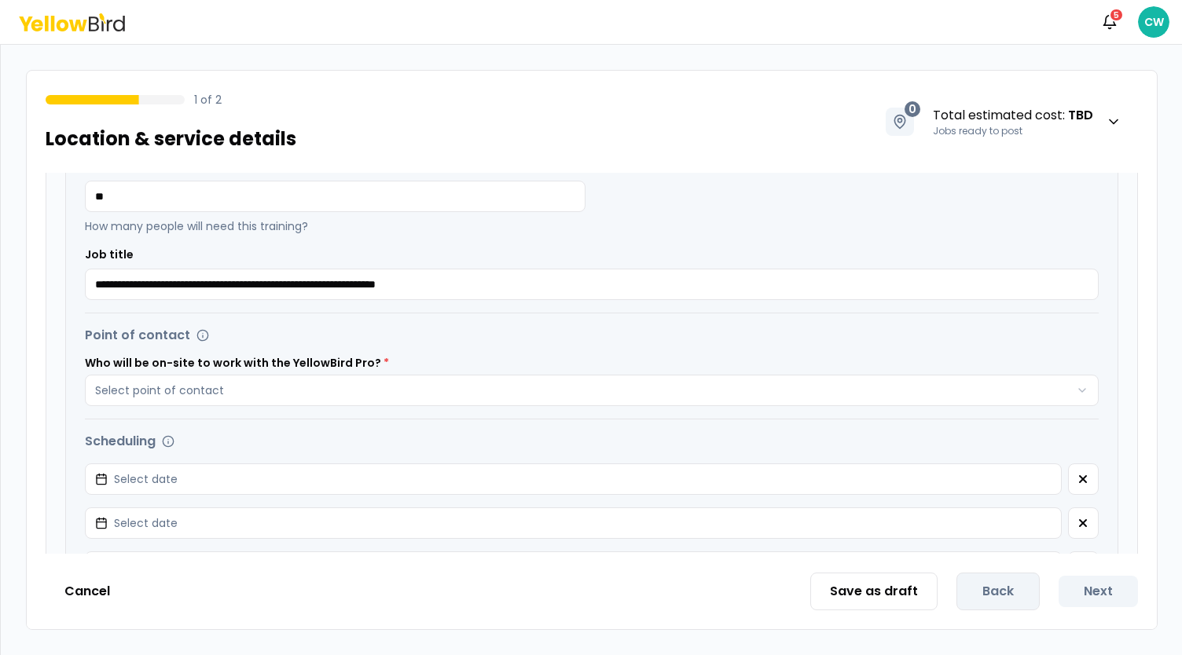
scroll to position [471, 0]
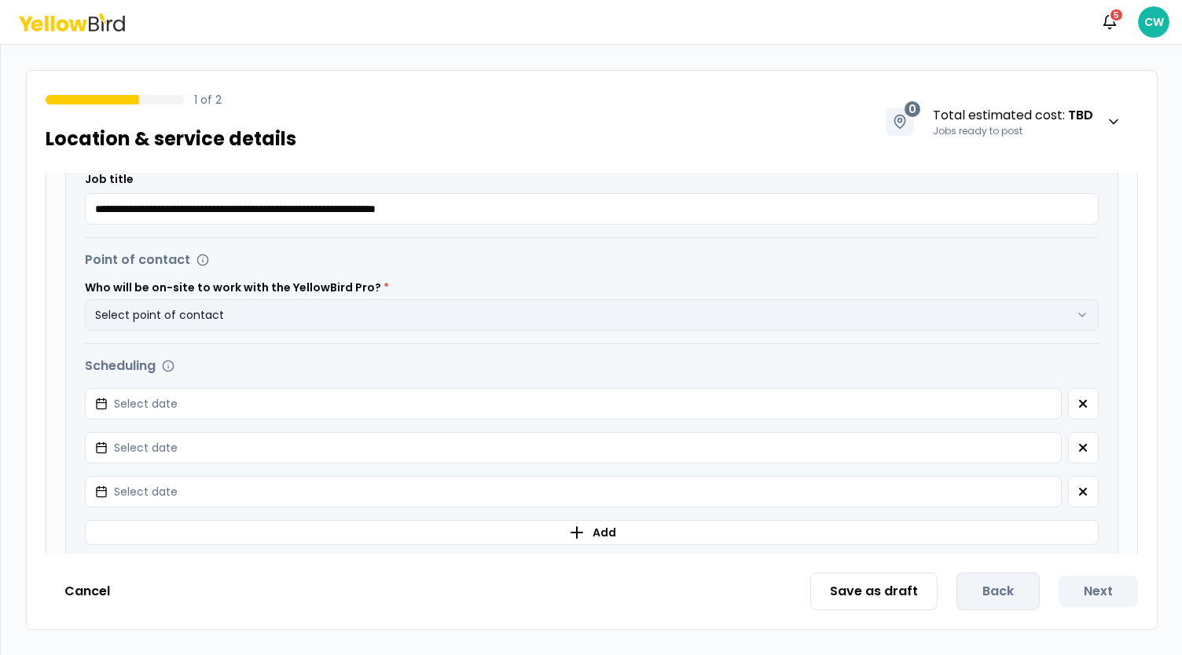
click at [406, 317] on button "Select point of contact" at bounding box center [592, 314] width 1014 height 31
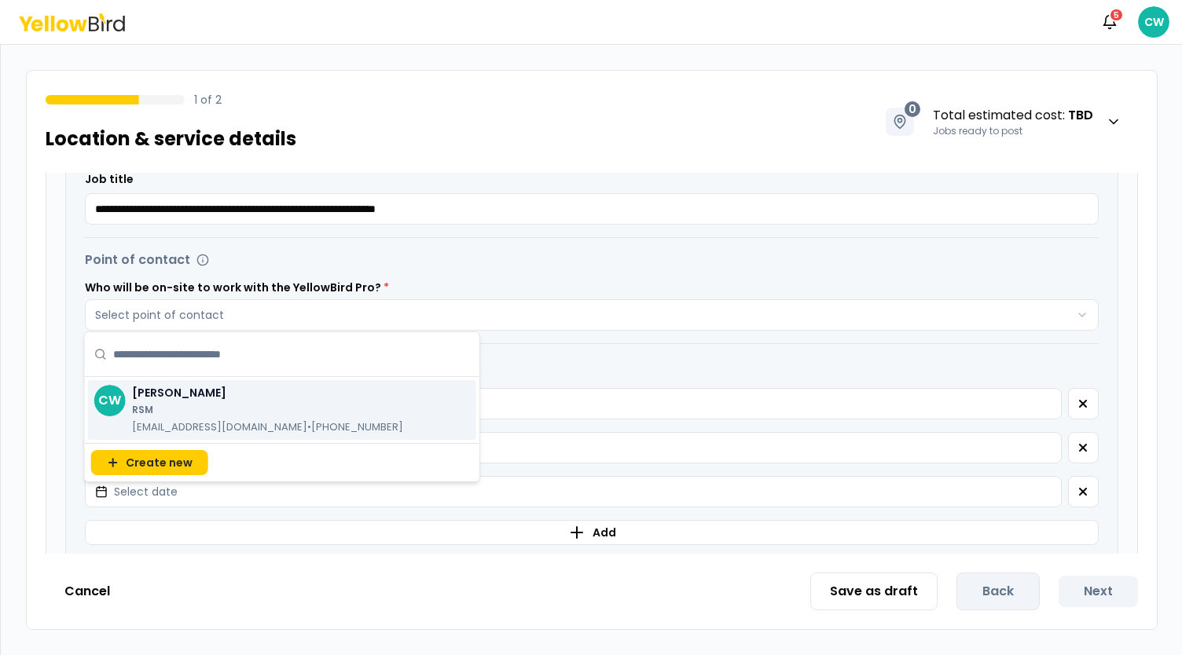
click at [179, 406] on p "RSM" at bounding box center [267, 410] width 271 height 13
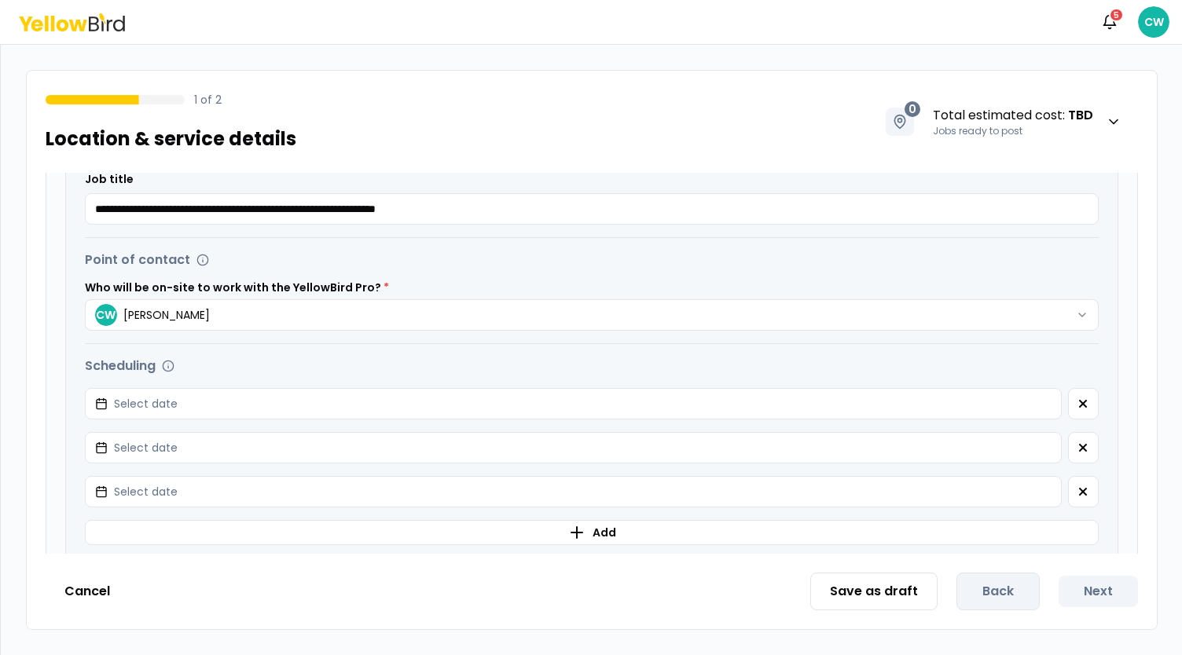
scroll to position [550, 0]
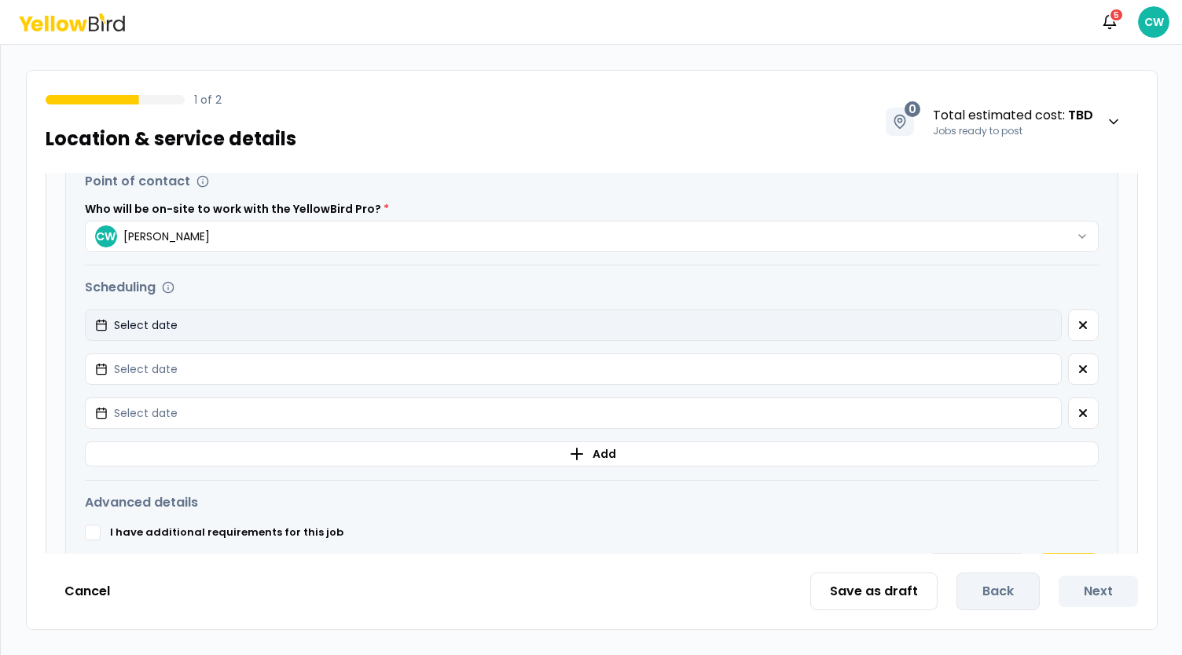
click at [277, 321] on button "Select date" at bounding box center [573, 325] width 977 height 31
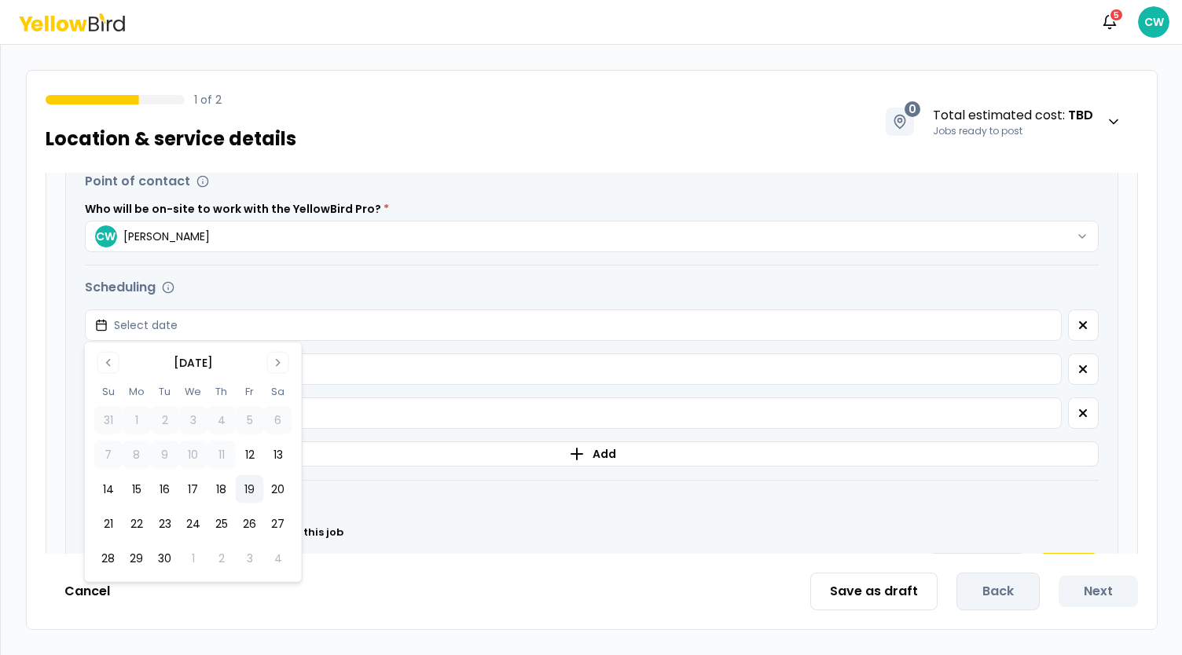
click at [247, 480] on button "19" at bounding box center [250, 489] width 28 height 28
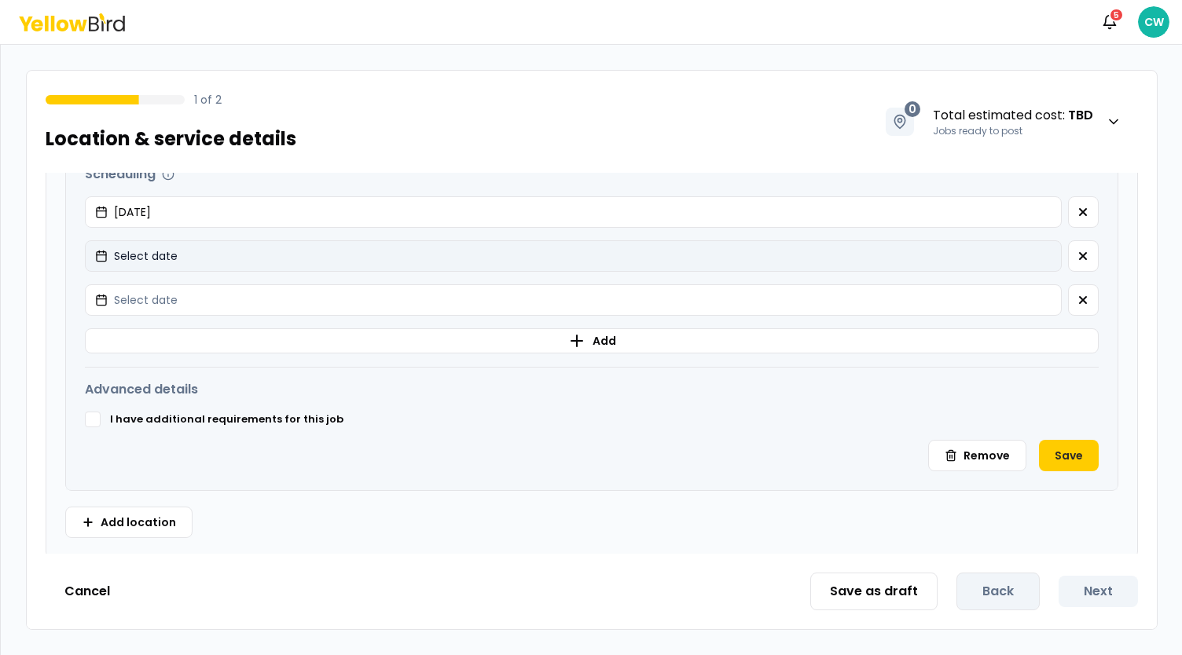
scroll to position [664, 0]
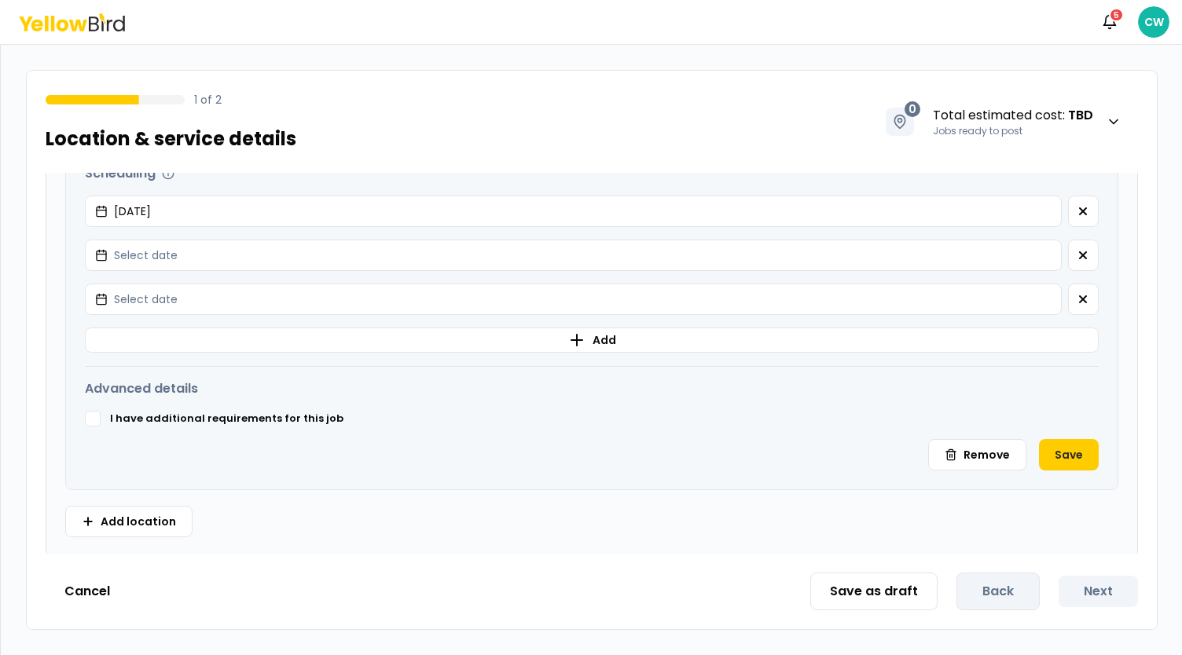
click at [102, 423] on div "I have additional requirements for this job" at bounding box center [592, 419] width 1014 height 16
click at [98, 420] on button "I have additional requirements for this job" at bounding box center [93, 419] width 16 height 16
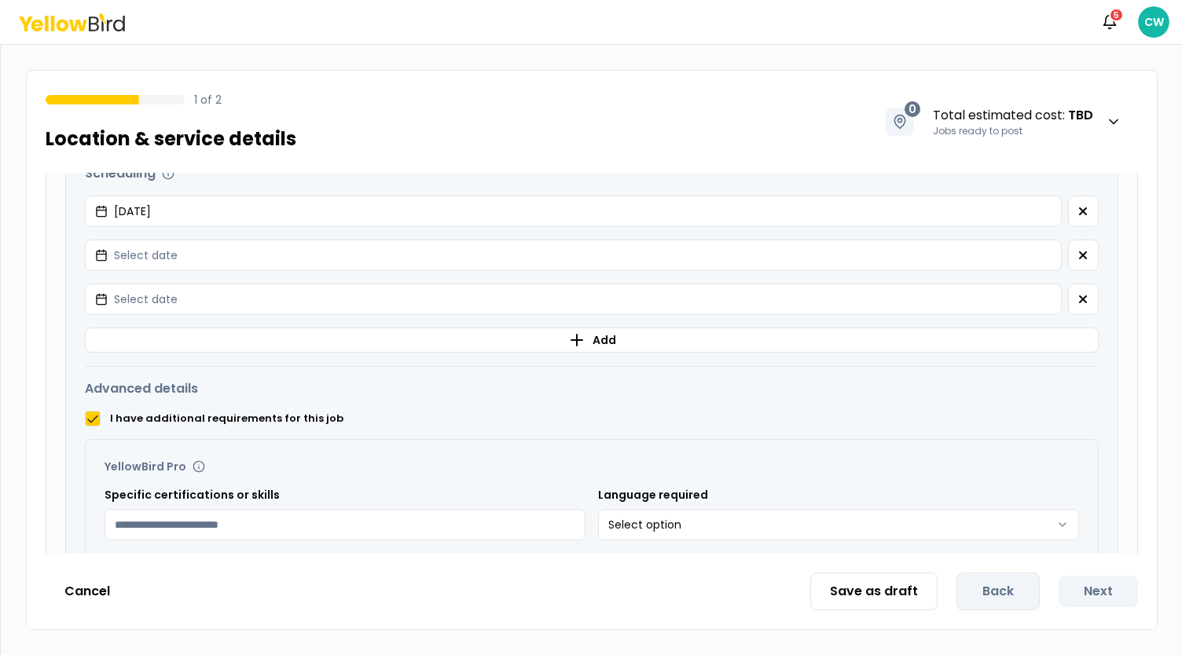
click at [94, 421] on button "I have additional requirements for this job" at bounding box center [93, 419] width 16 height 16
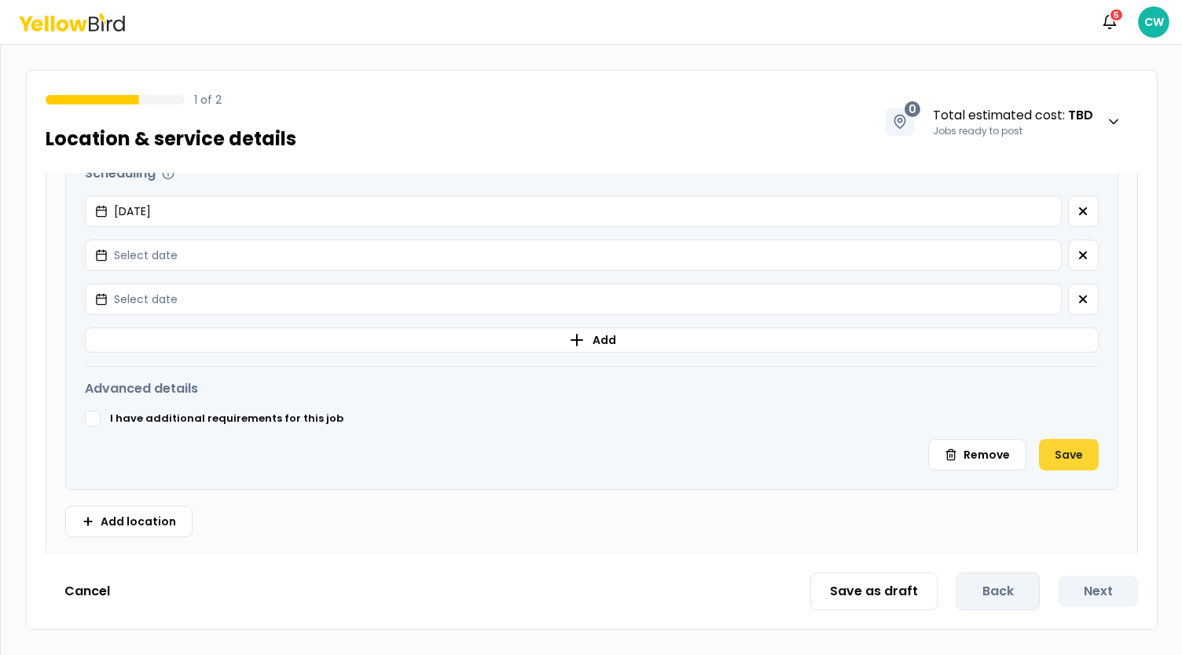
click at [1050, 449] on button "Save" at bounding box center [1069, 454] width 60 height 31
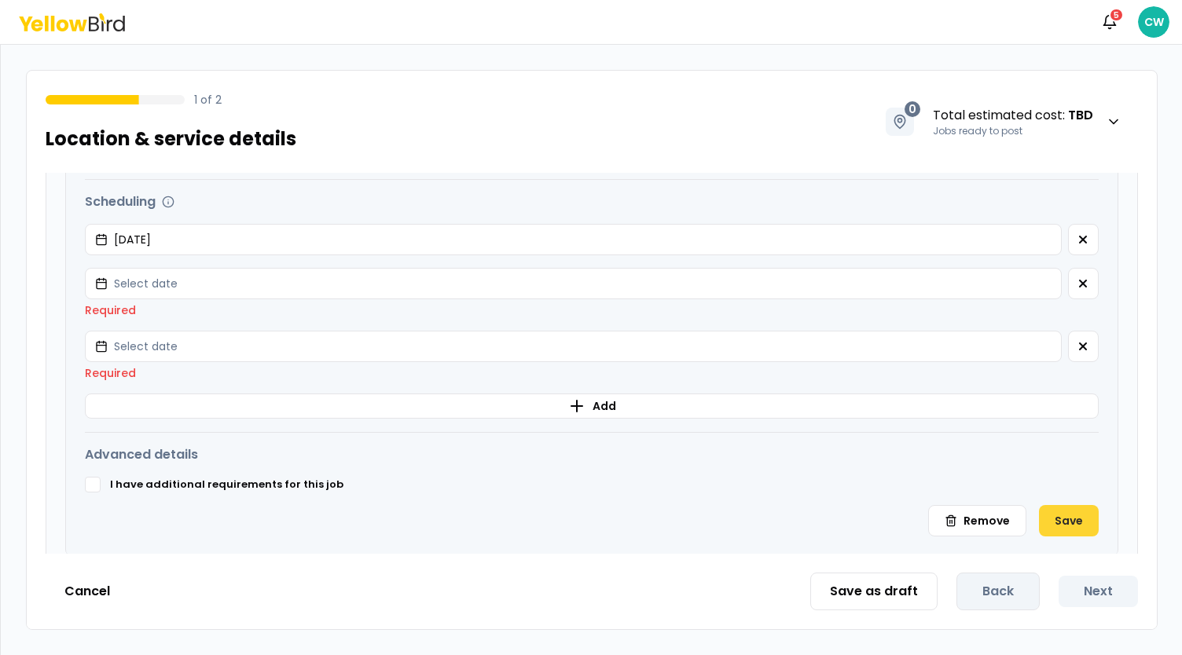
scroll to position [692, 0]
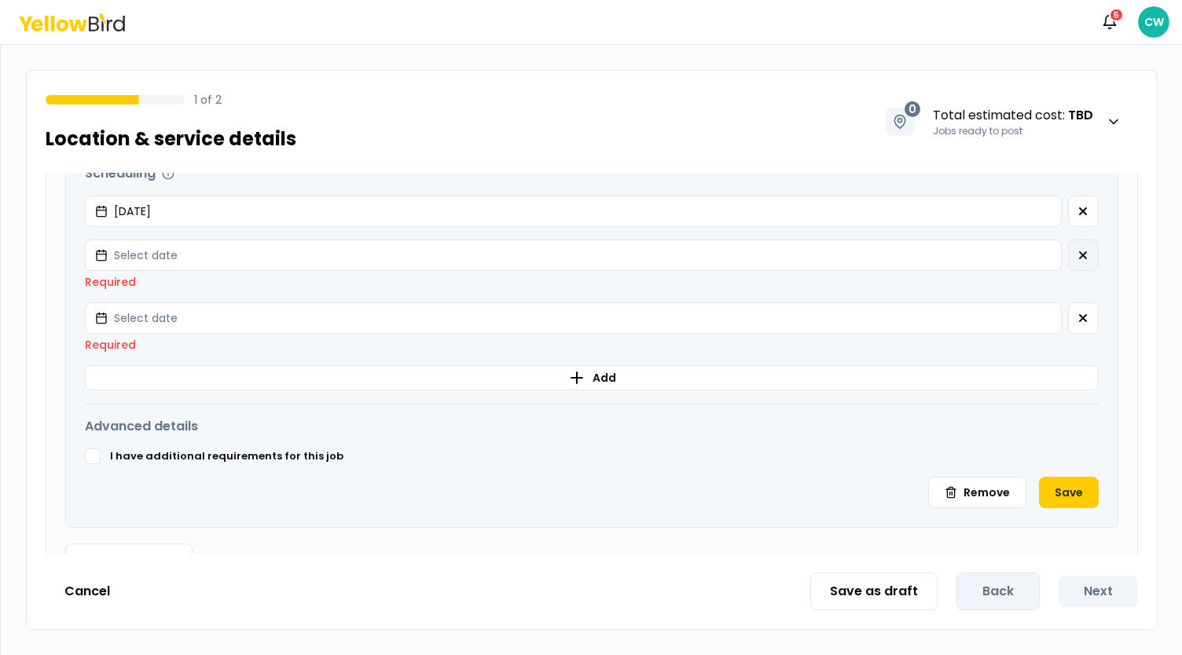
click at [1068, 261] on button "button" at bounding box center [1083, 255] width 31 height 31
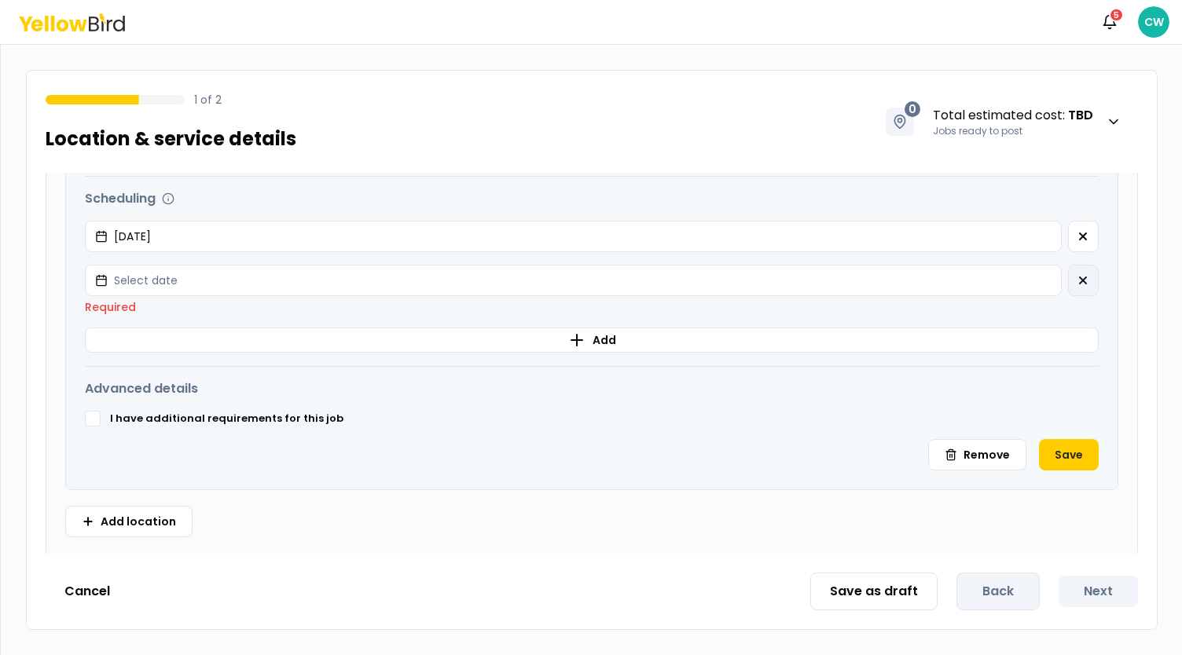
click at [1077, 282] on icon "button" at bounding box center [1083, 280] width 13 height 13
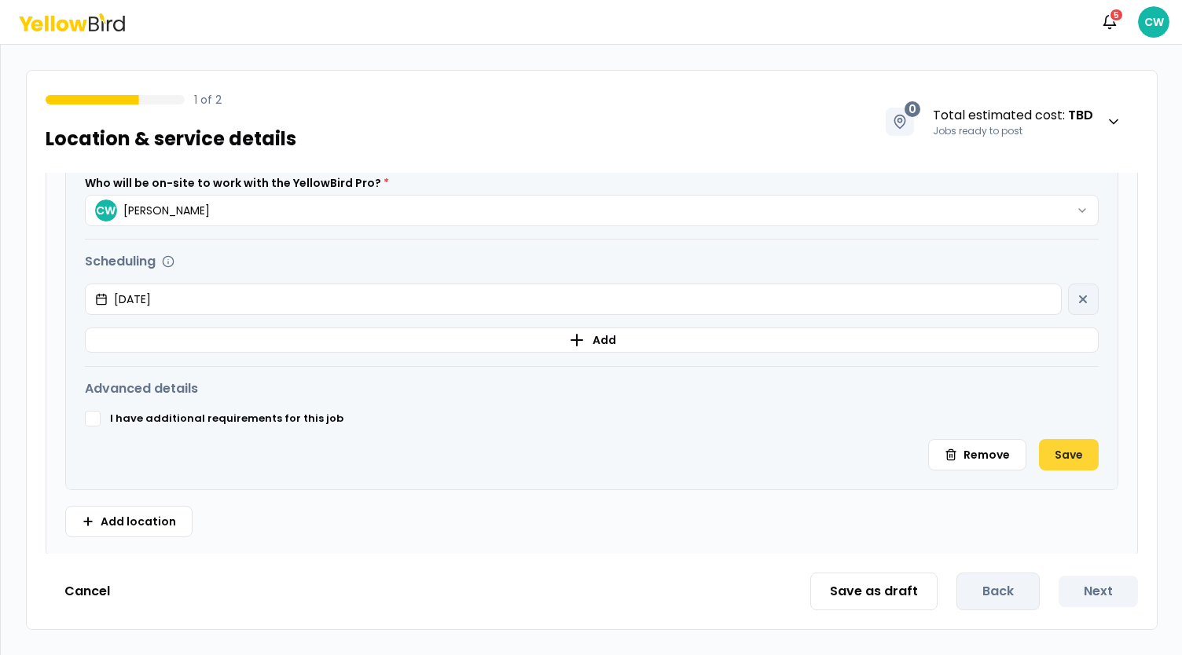
click at [1066, 452] on button "Save" at bounding box center [1069, 454] width 60 height 31
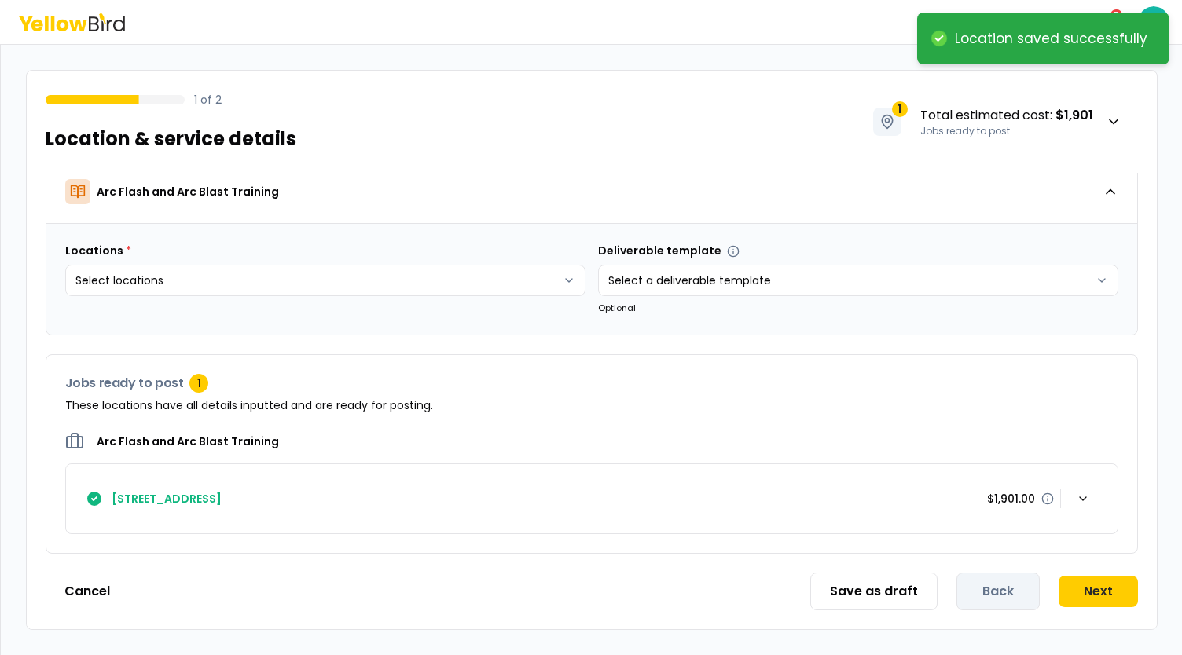
scroll to position [9, 0]
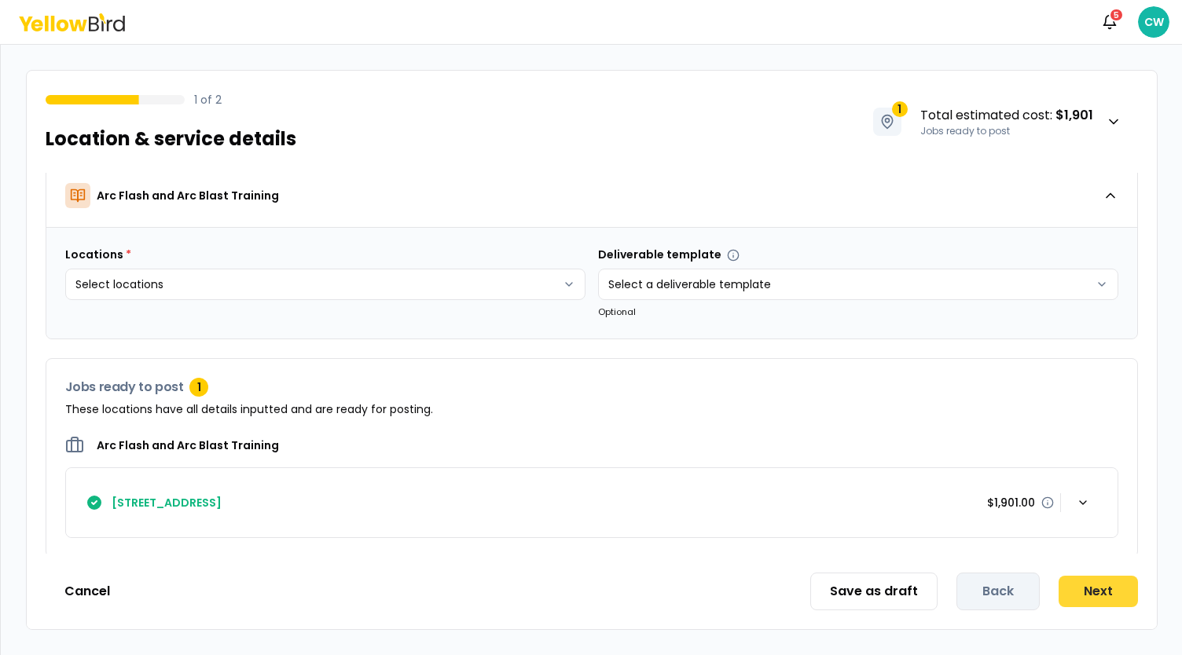
click at [1109, 593] on button "Next" at bounding box center [1097, 591] width 79 height 31
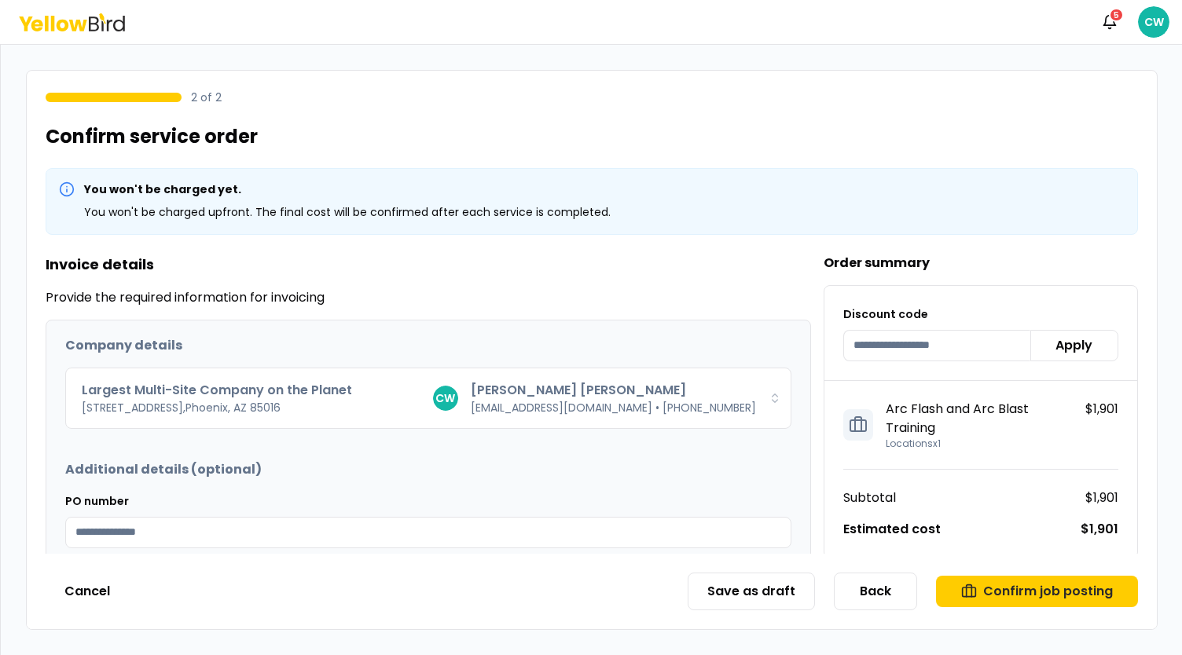
click at [83, 28] on icon at bounding box center [78, 25] width 18 height 12
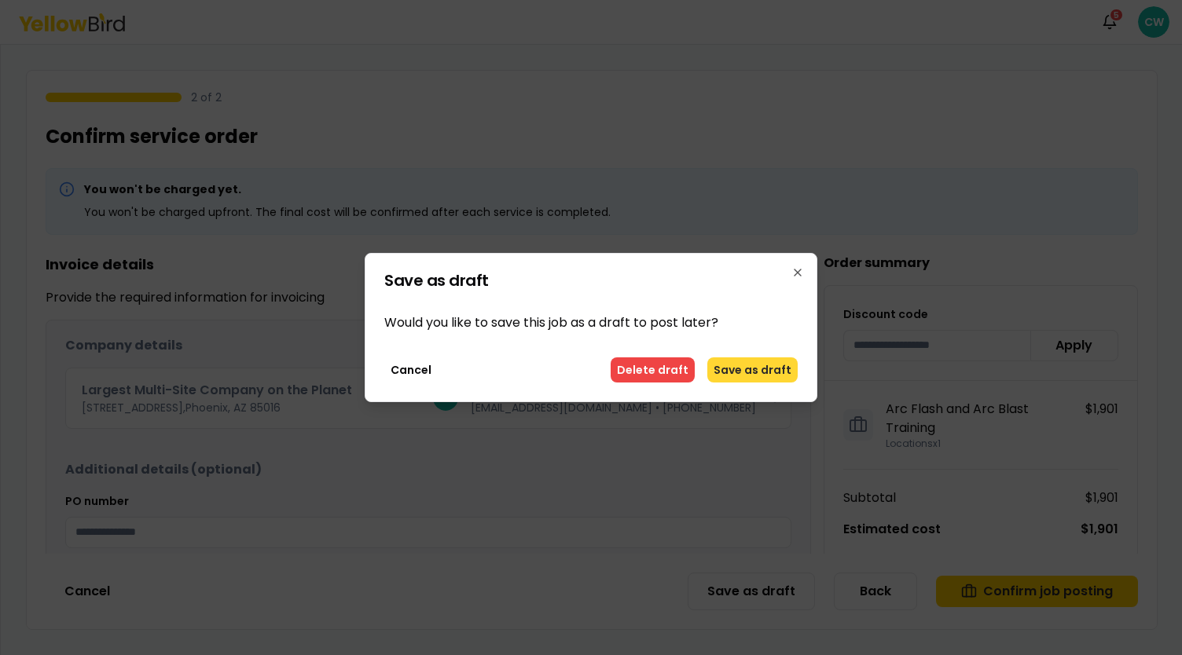
click at [773, 369] on button "Save as draft" at bounding box center [752, 370] width 90 height 25
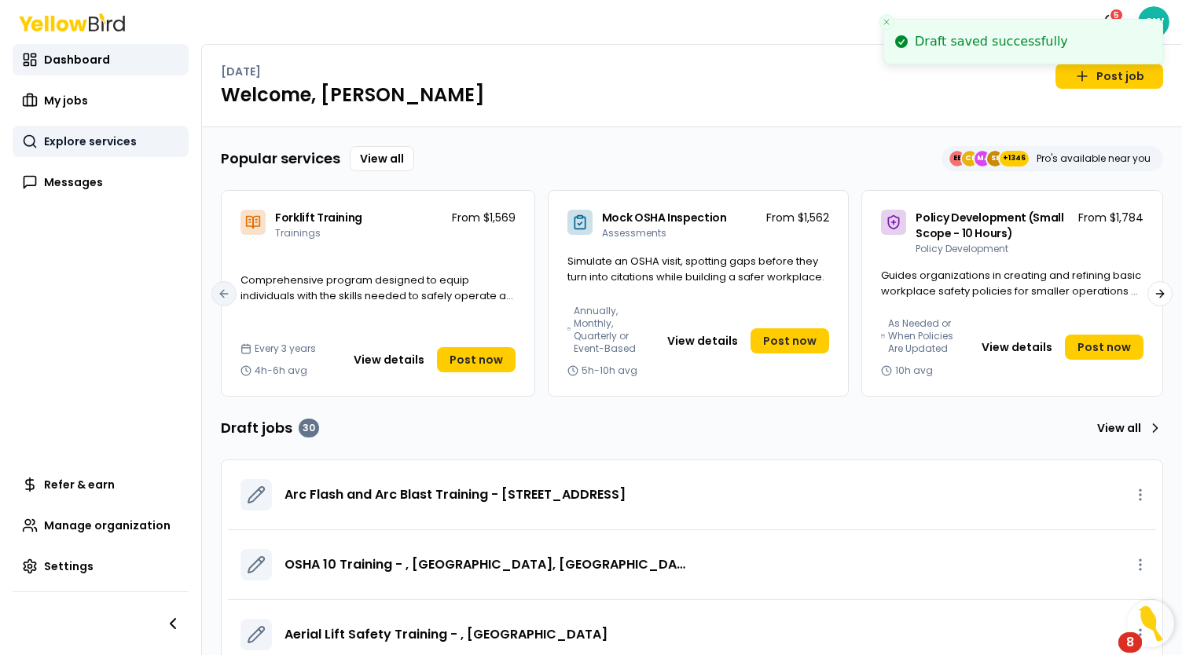
click at [116, 145] on span "Explore services" at bounding box center [90, 142] width 93 height 16
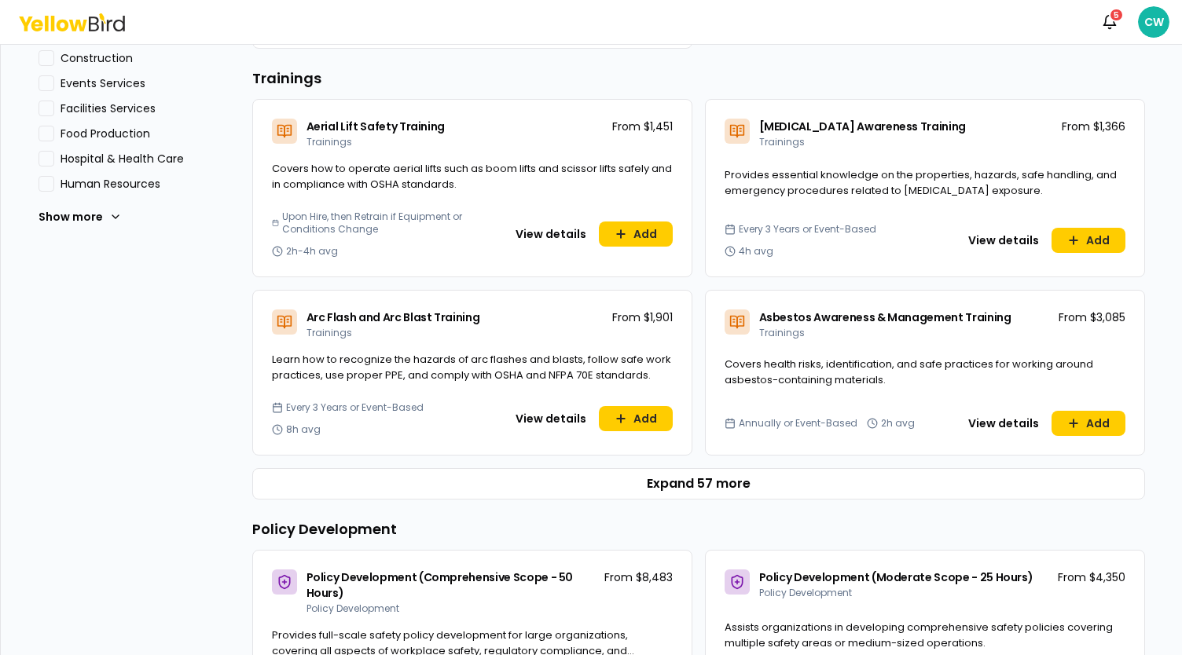
scroll to position [550, 0]
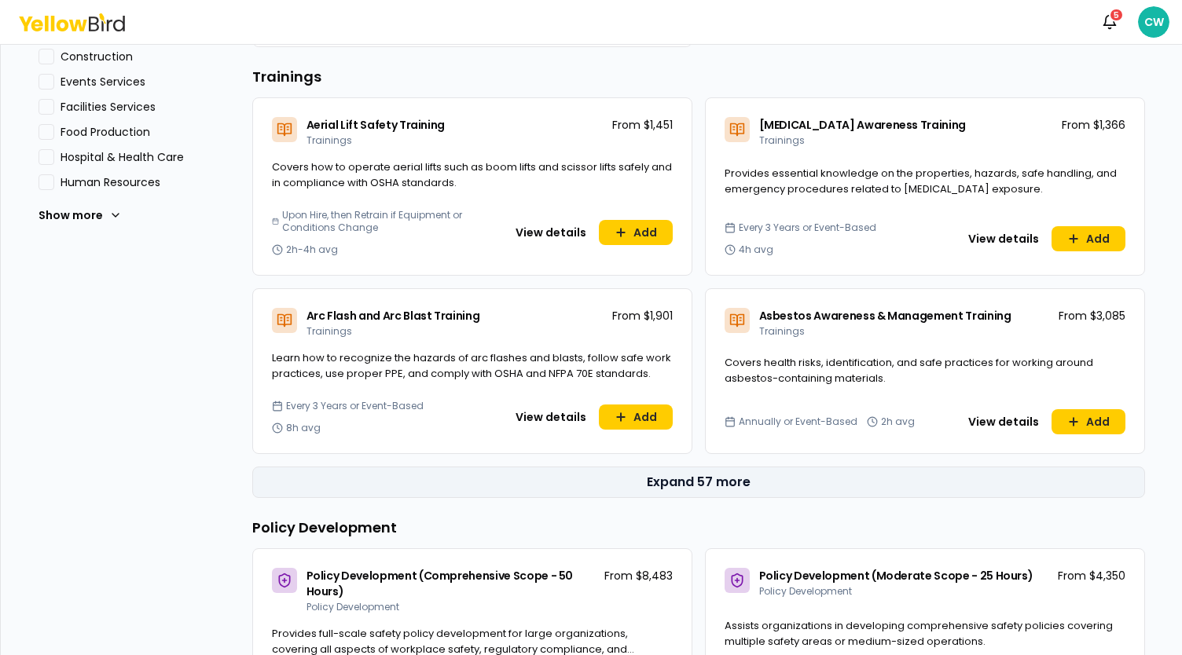
click at [813, 479] on button "Expand 57 more" at bounding box center [698, 482] width 893 height 31
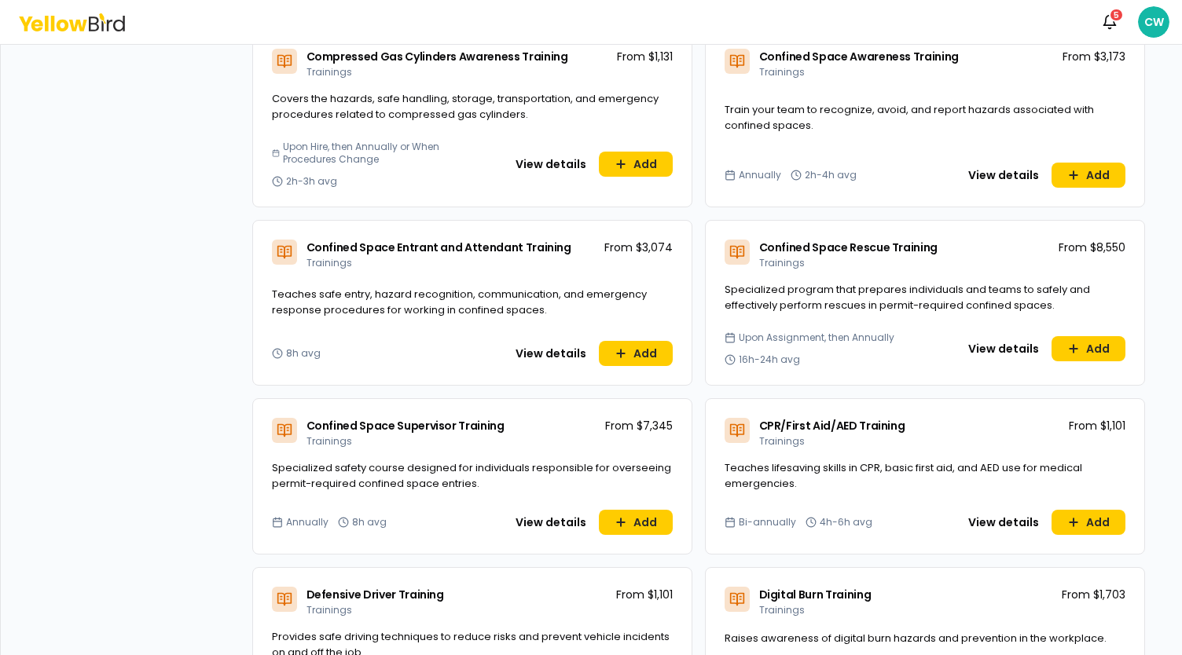
scroll to position [1336, 0]
